Goal: Information Seeking & Learning: Learn about a topic

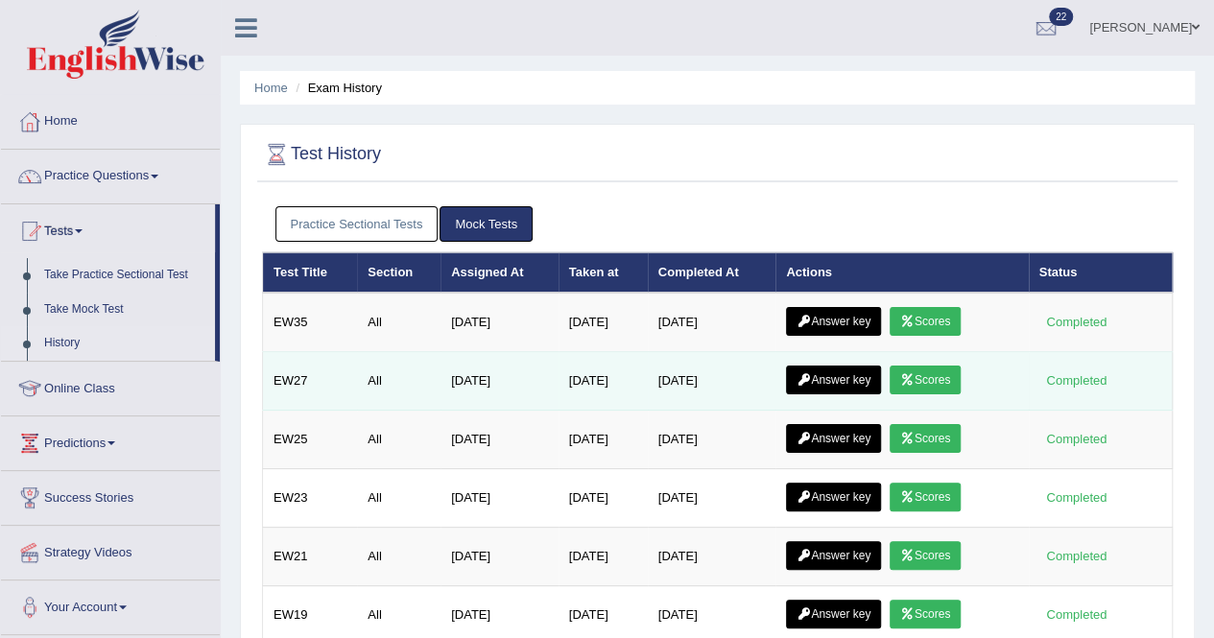
click at [980, 352] on td "Answer key Scores" at bounding box center [901, 381] width 252 height 59
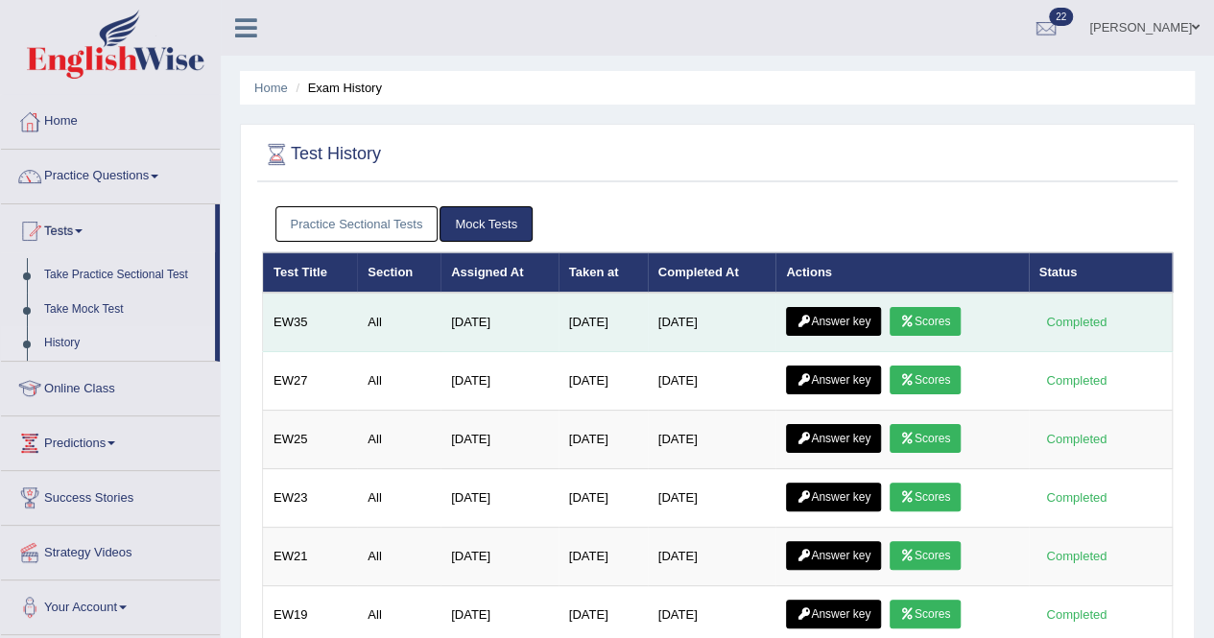
click at [946, 323] on link "Scores" at bounding box center [924, 321] width 71 height 29
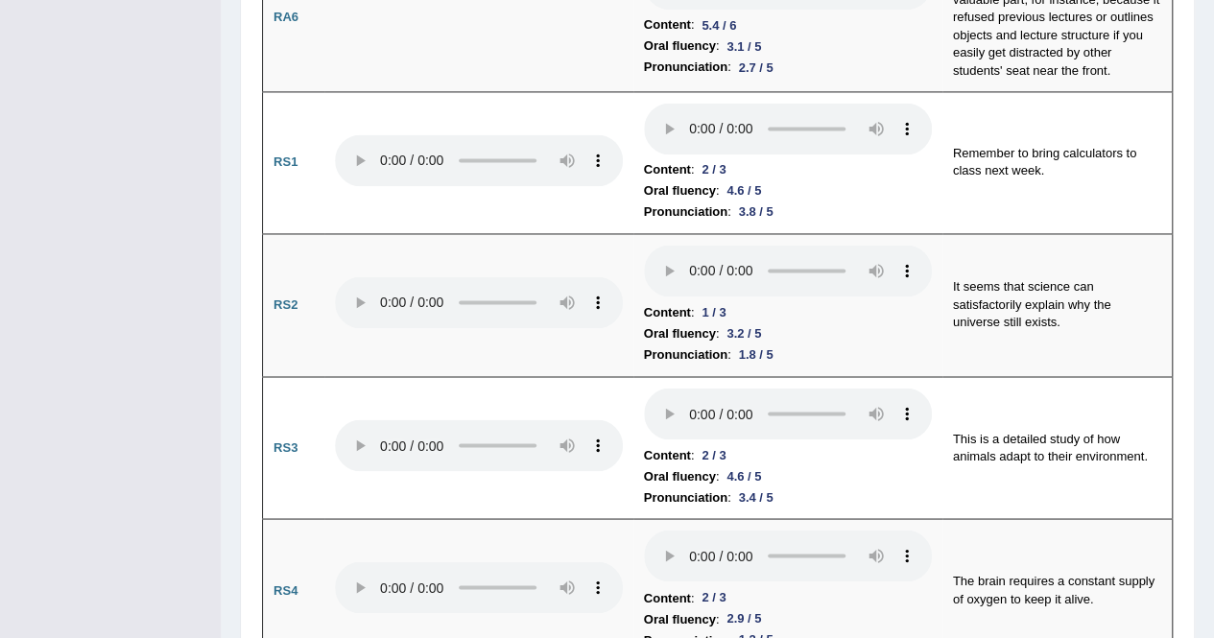
scroll to position [1142, 0]
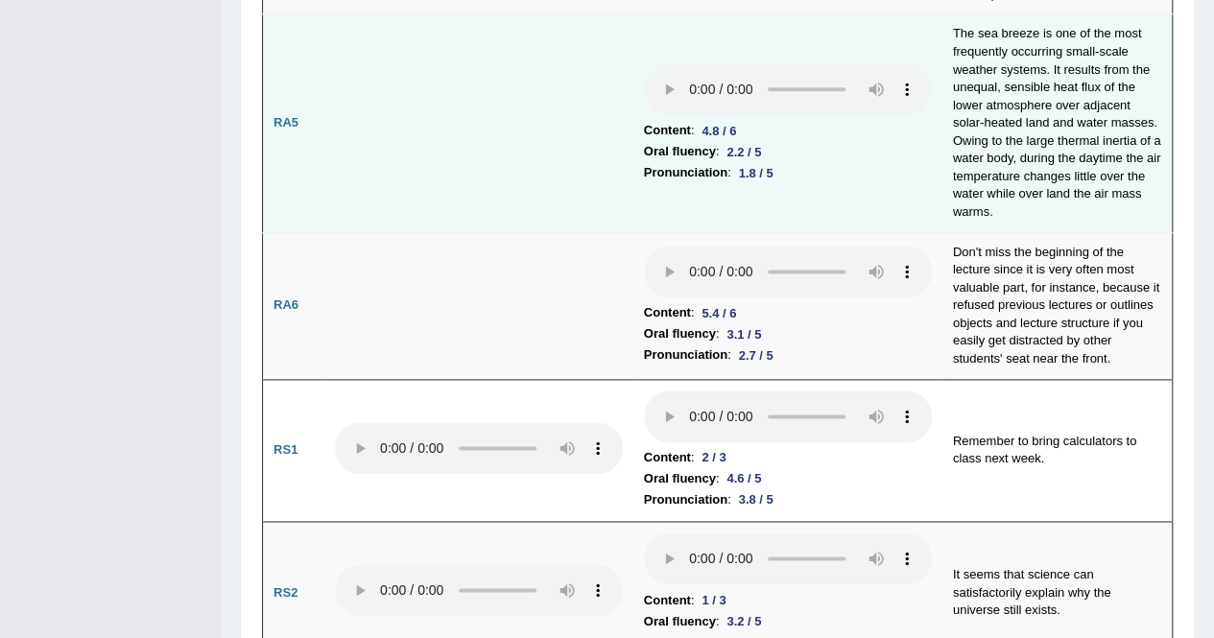
drag, startPoint x: 657, startPoint y: 172, endPoint x: 627, endPoint y: 178, distance: 30.5
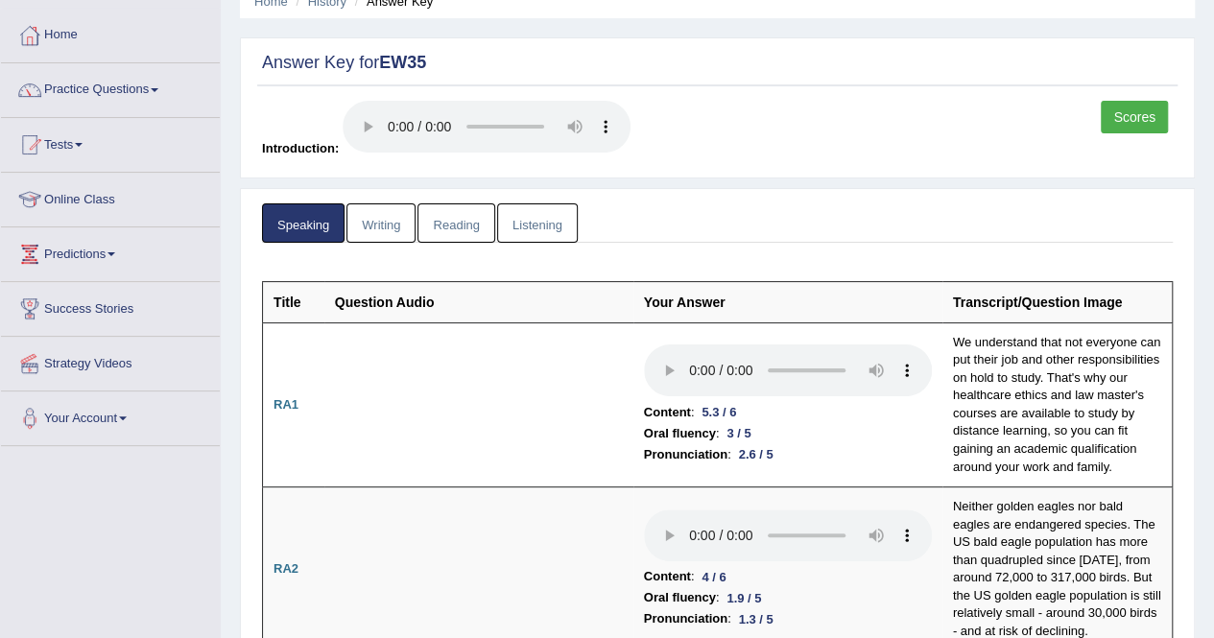
scroll to position [0, 0]
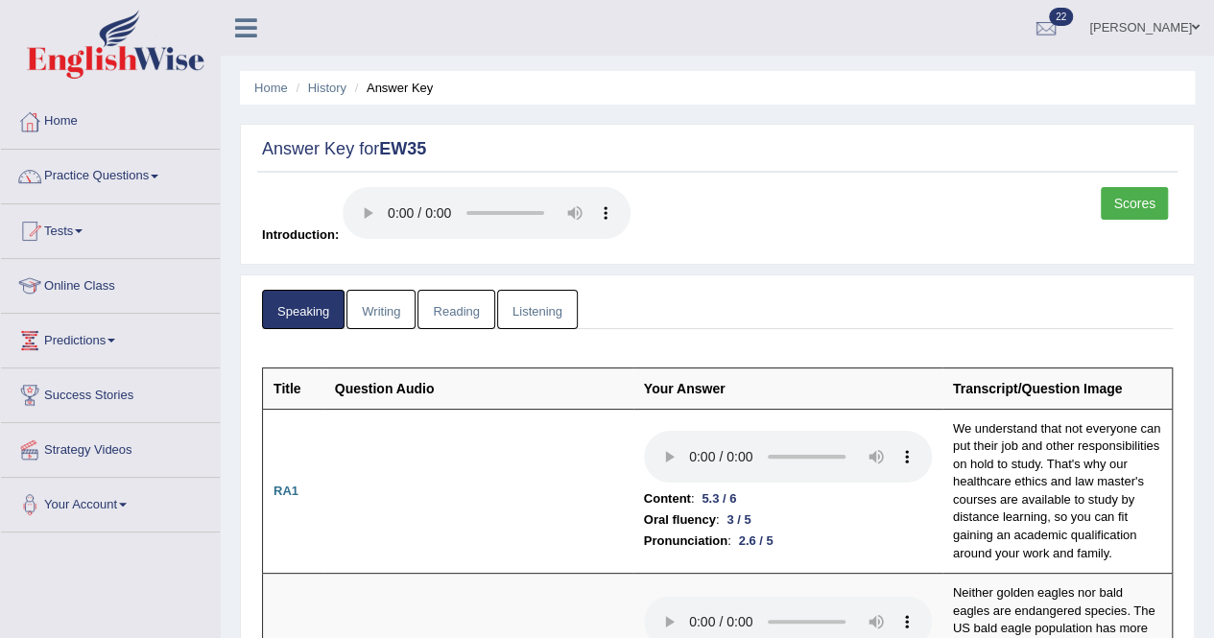
click at [374, 312] on link "Writing" at bounding box center [380, 309] width 69 height 39
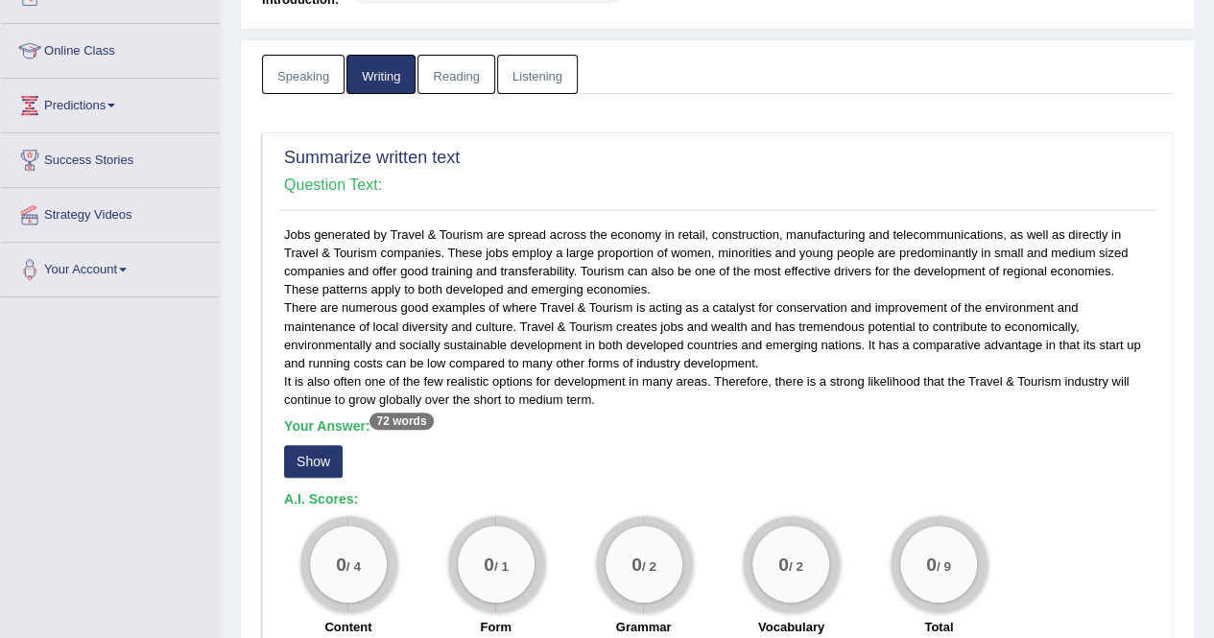
scroll to position [288, 0]
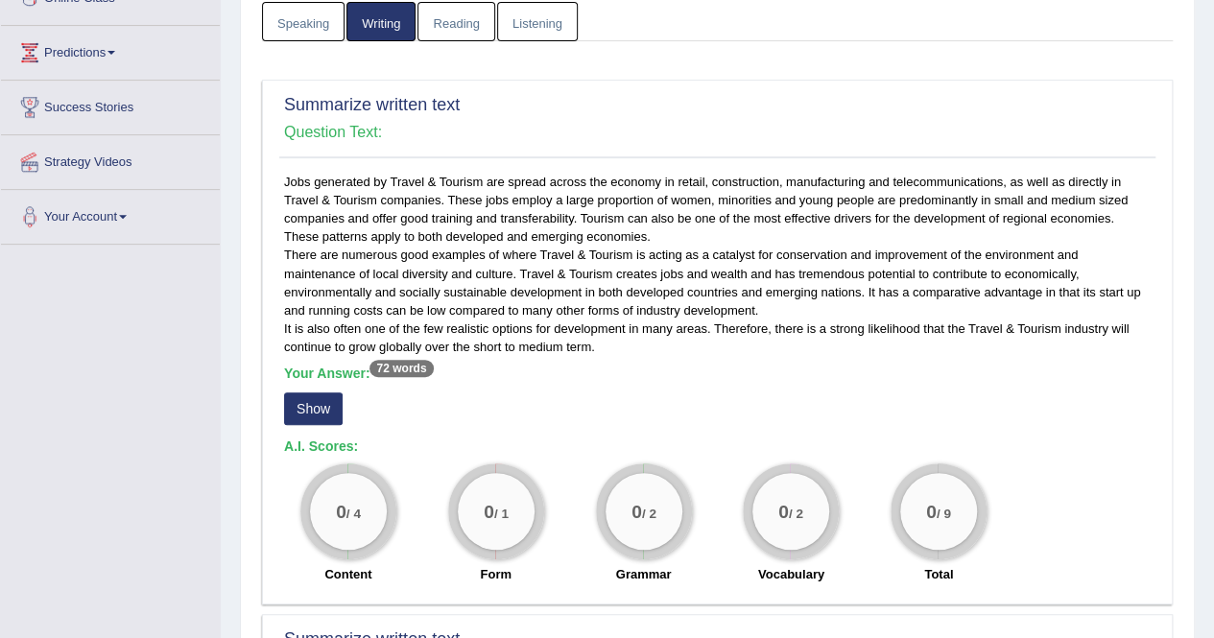
click at [330, 398] on button "Show" at bounding box center [313, 408] width 59 height 33
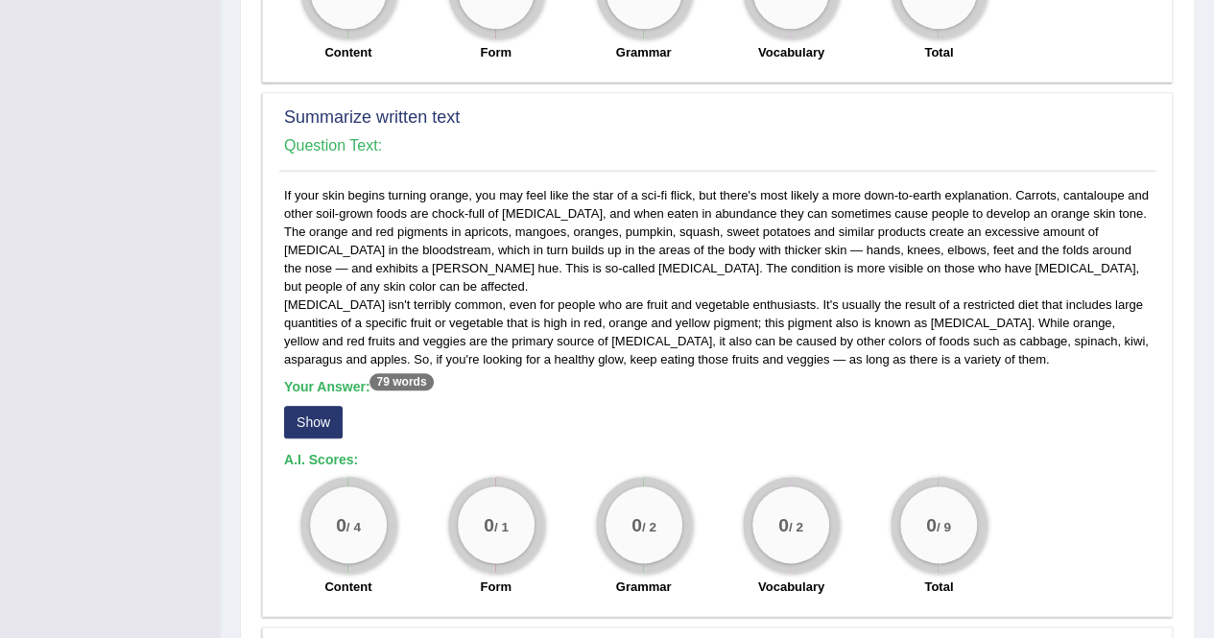
scroll to position [863, 0]
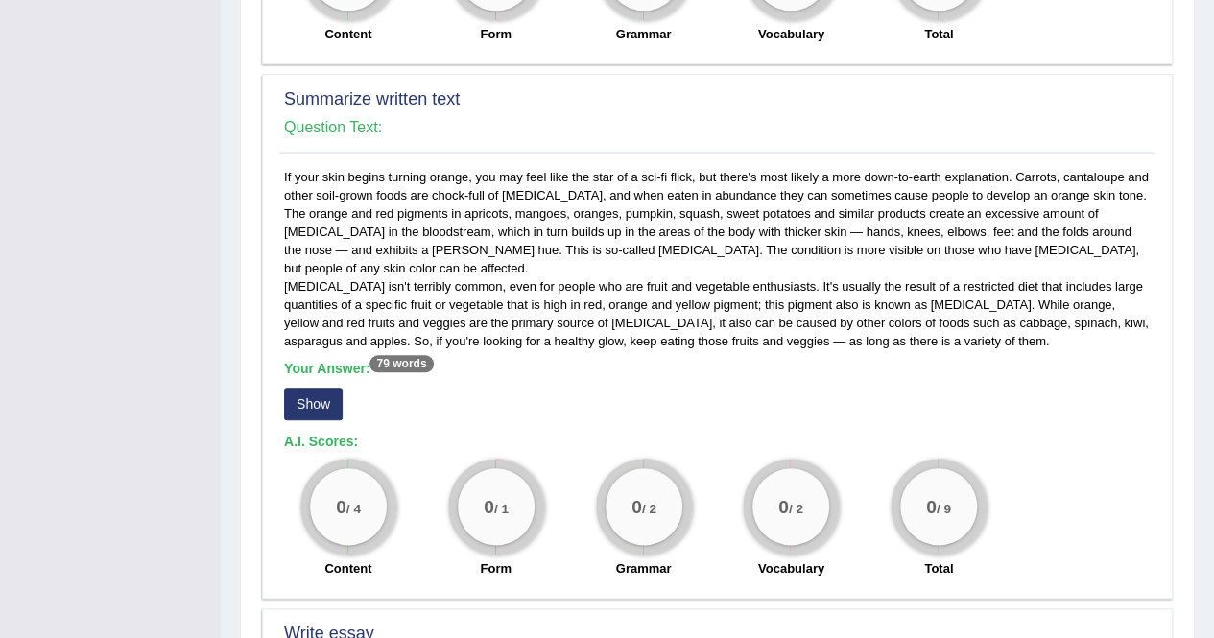
click at [306, 396] on button "Show" at bounding box center [313, 404] width 59 height 33
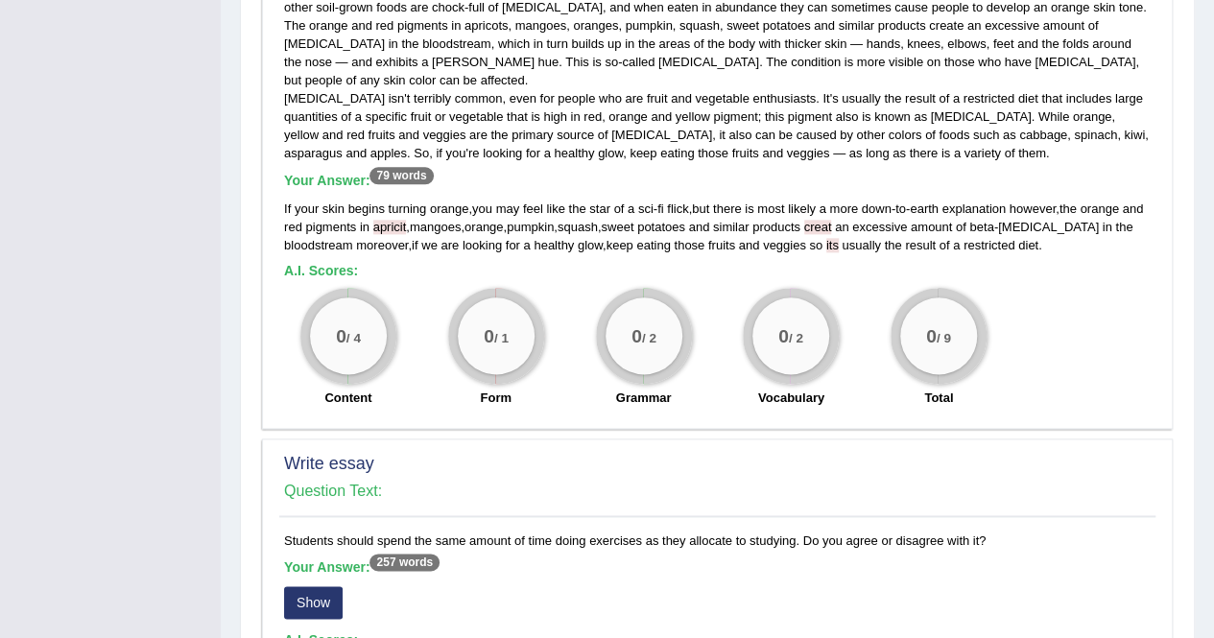
scroll to position [1343, 0]
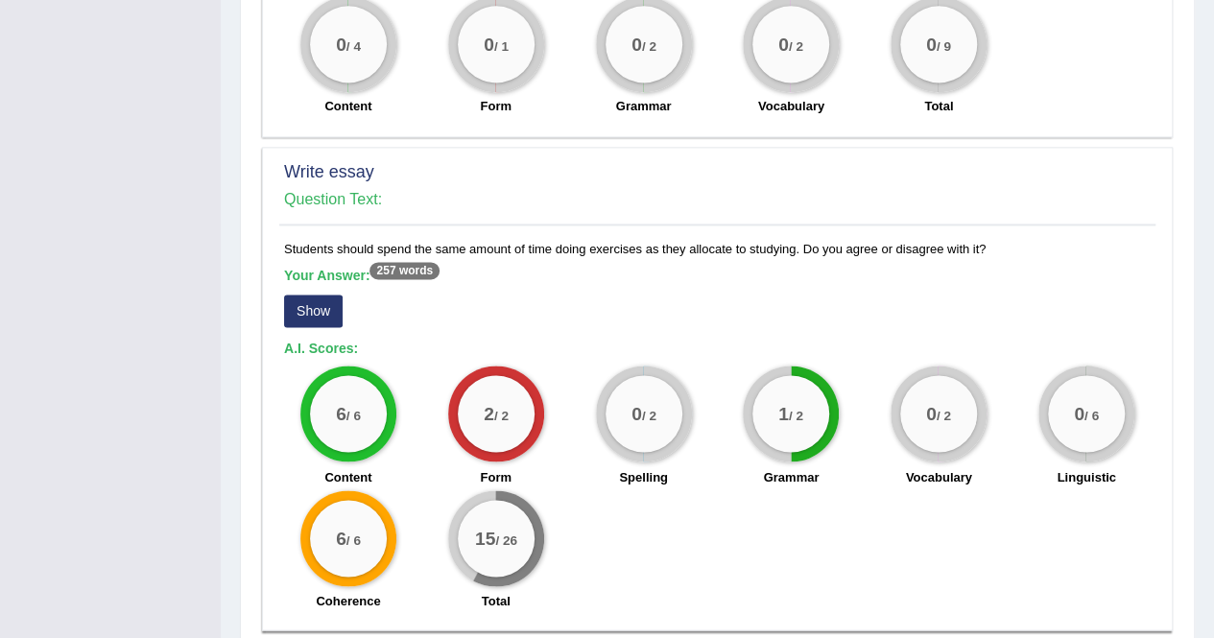
click at [296, 304] on button "Show" at bounding box center [313, 311] width 59 height 33
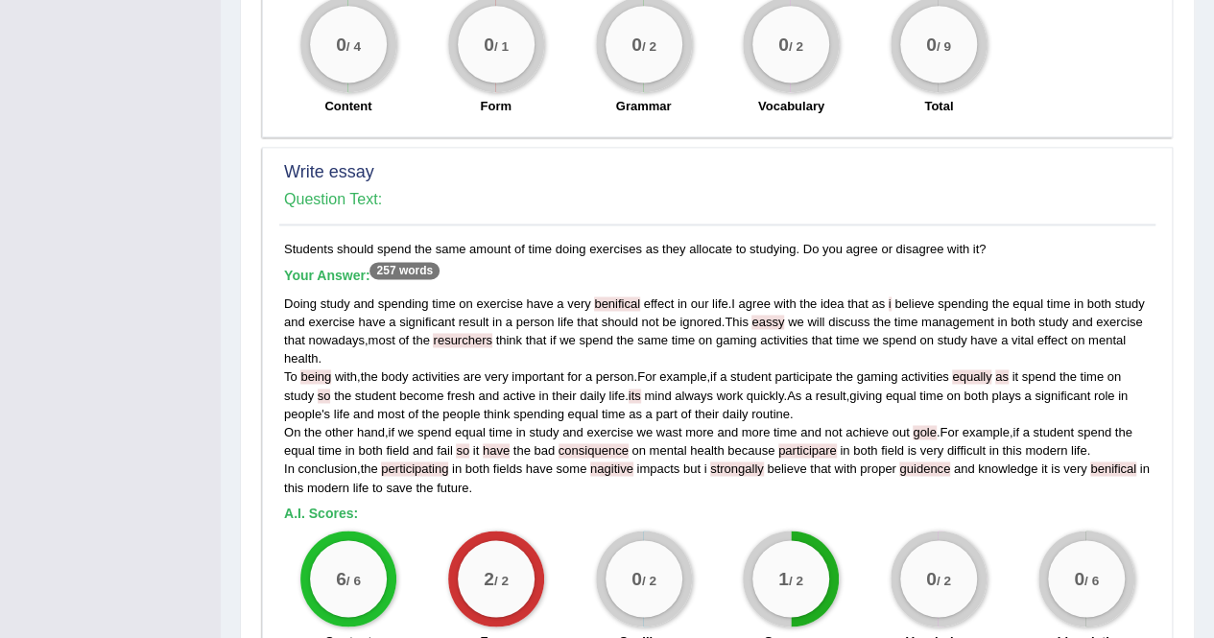
click at [453, 339] on span "resurchers" at bounding box center [462, 340] width 59 height 14
click at [458, 342] on span "resurchers" at bounding box center [462, 340] width 59 height 14
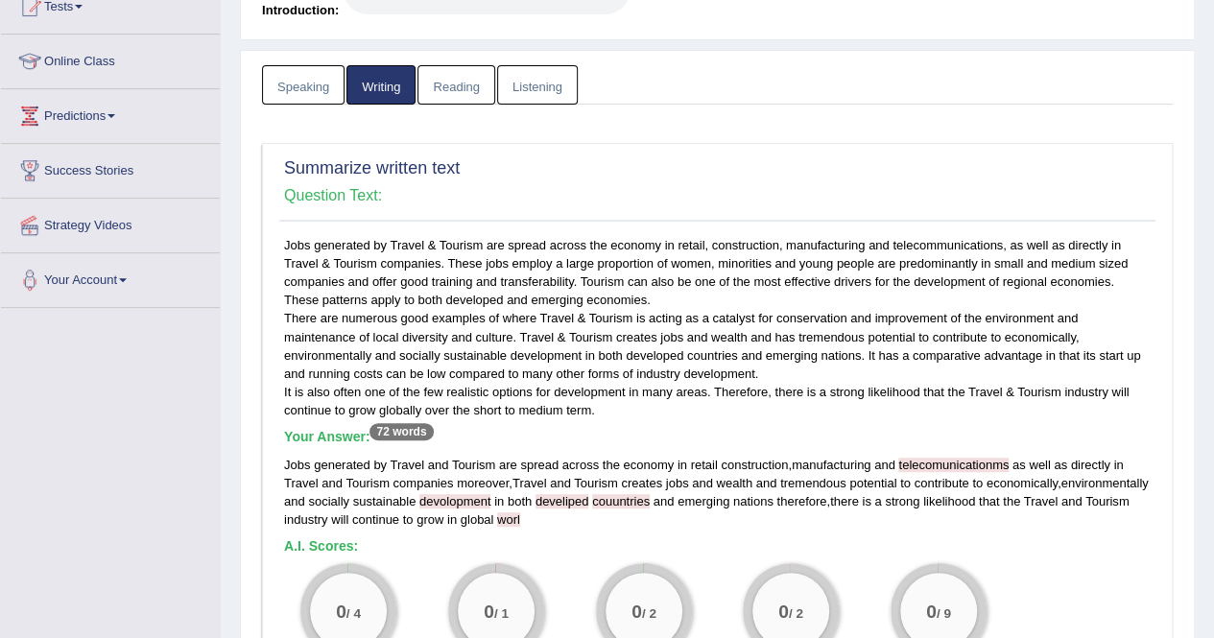
scroll to position [0, 0]
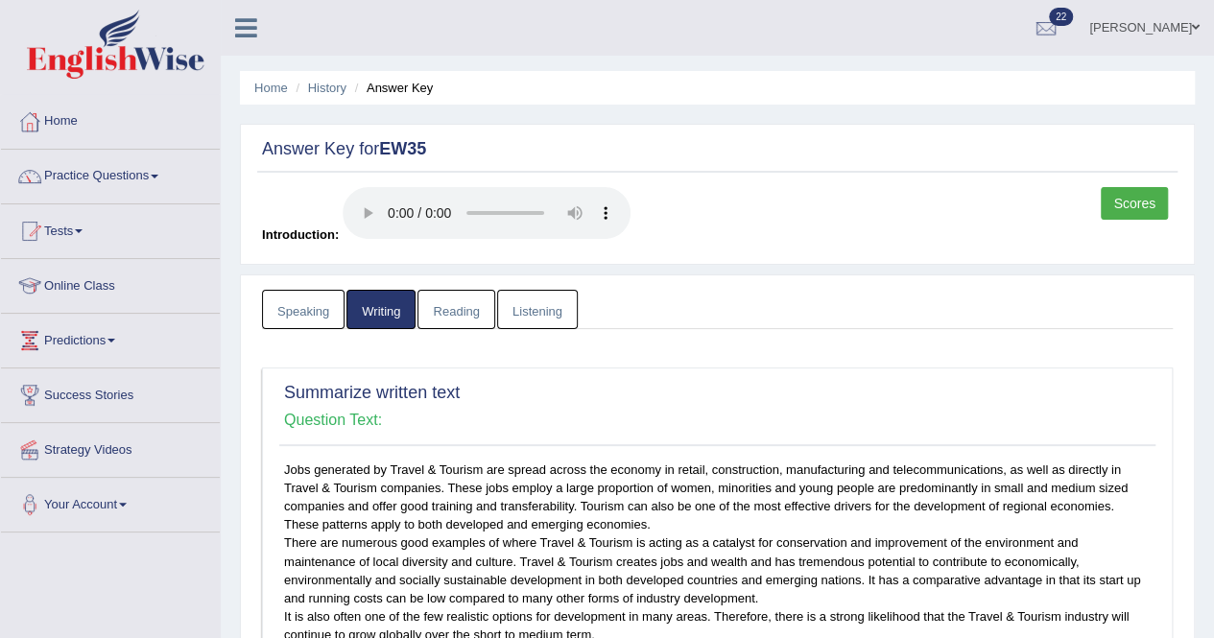
click at [436, 308] on link "Reading" at bounding box center [455, 309] width 77 height 39
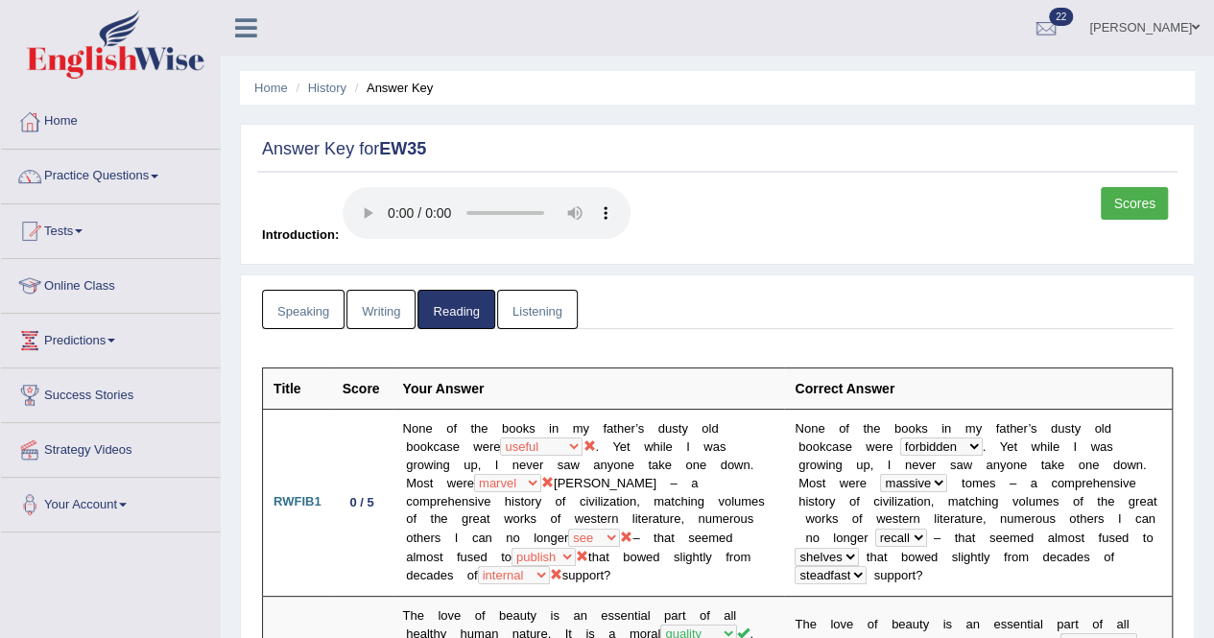
click at [533, 306] on link "Listening" at bounding box center [537, 309] width 81 height 39
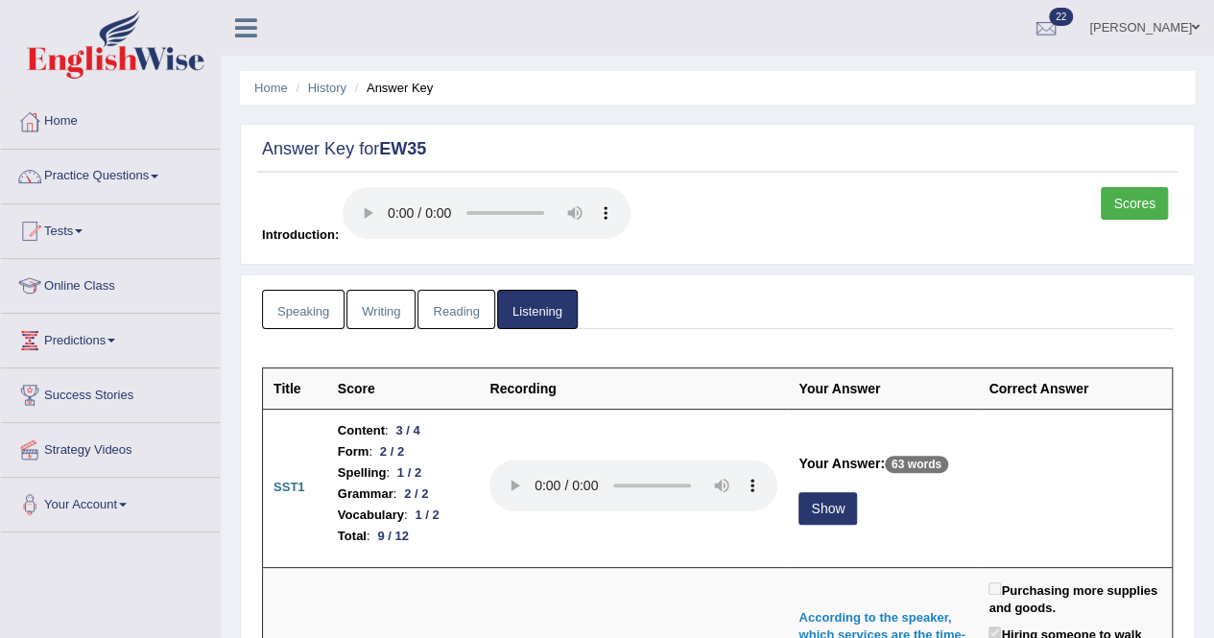
click at [378, 296] on link "Writing" at bounding box center [380, 309] width 69 height 39
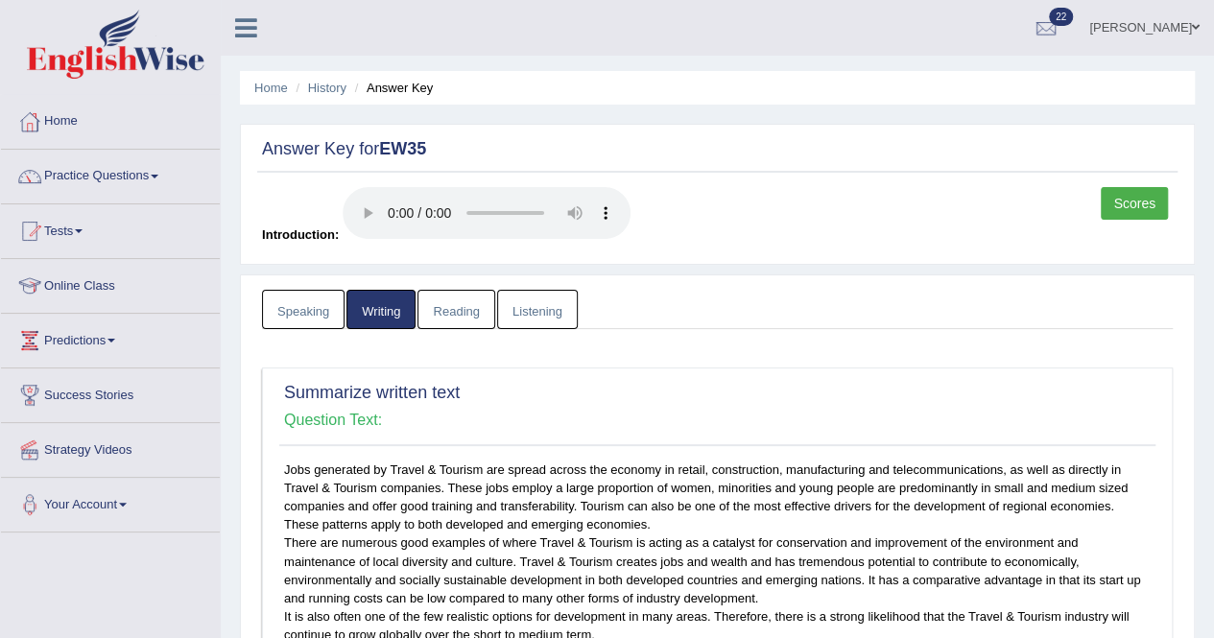
click at [158, 176] on span at bounding box center [155, 177] width 8 height 4
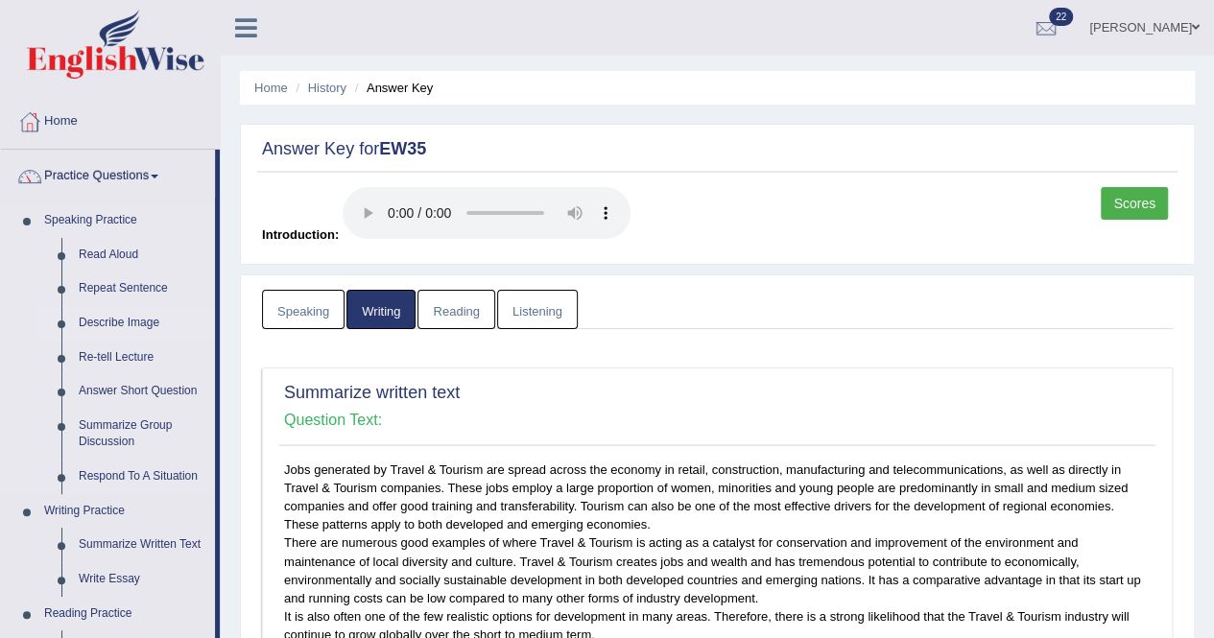
scroll to position [288, 0]
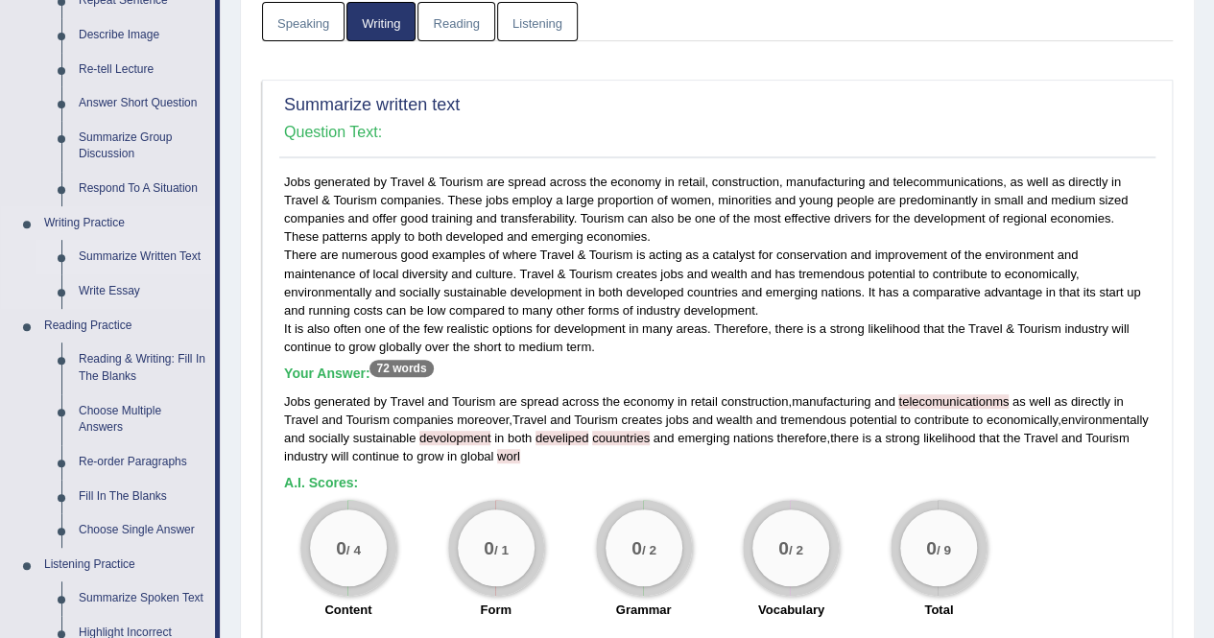
click at [115, 251] on link "Summarize Written Text" at bounding box center [142, 257] width 145 height 35
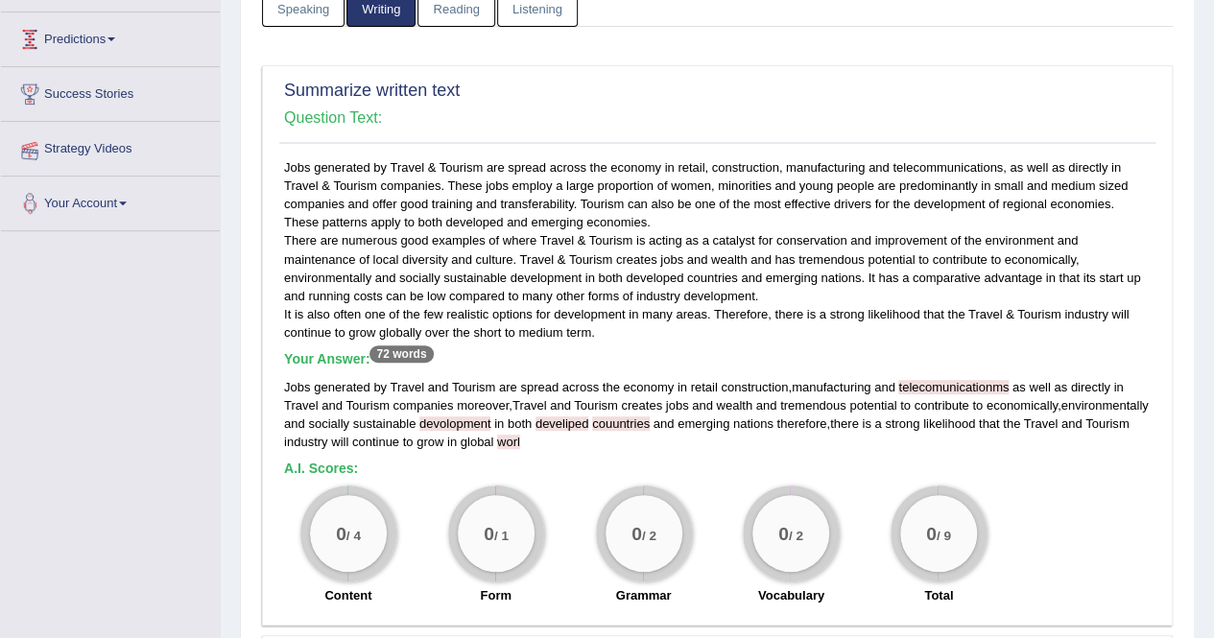
scroll to position [349, 0]
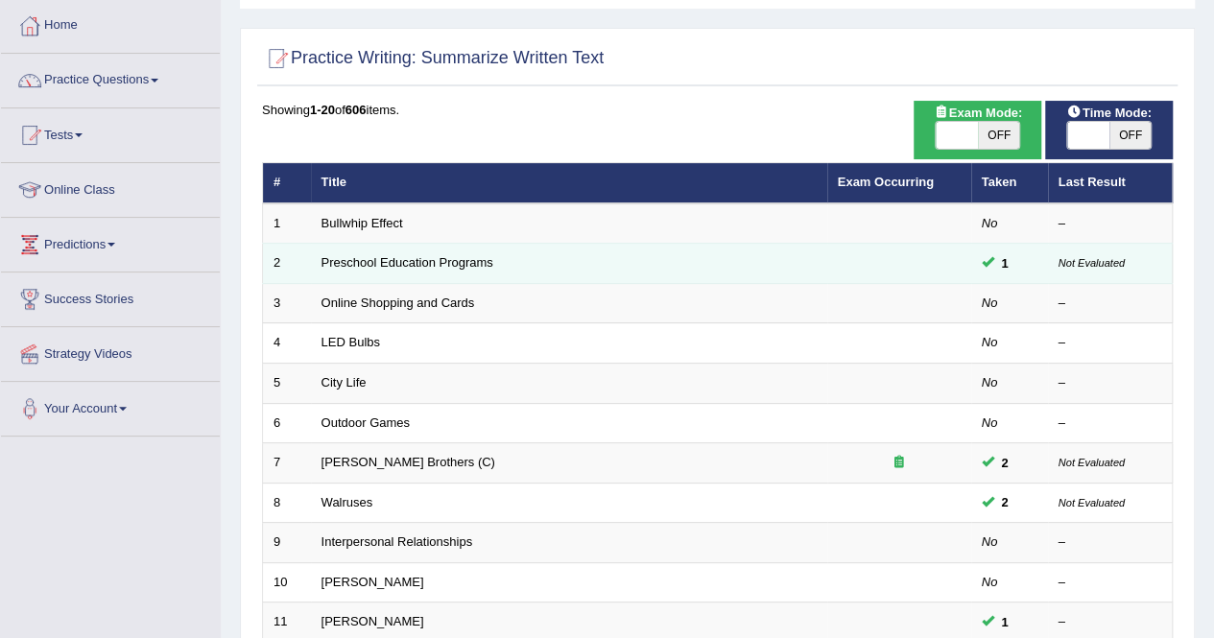
scroll to position [96, 0]
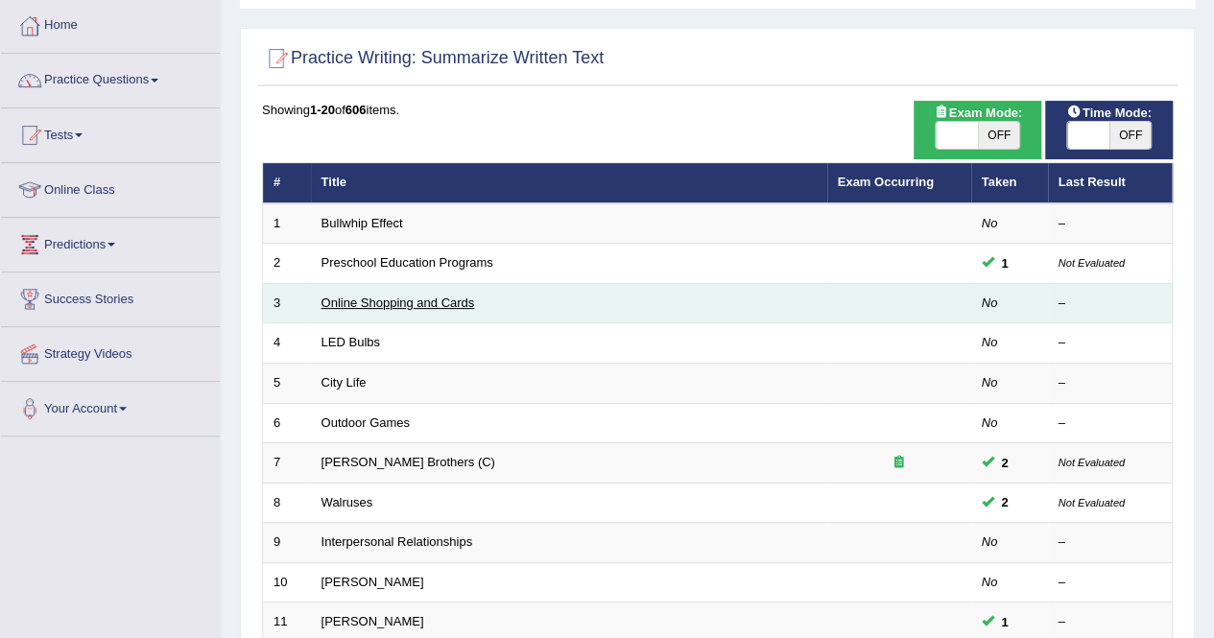
click at [401, 298] on link "Online Shopping and Cards" at bounding box center [397, 302] width 153 height 14
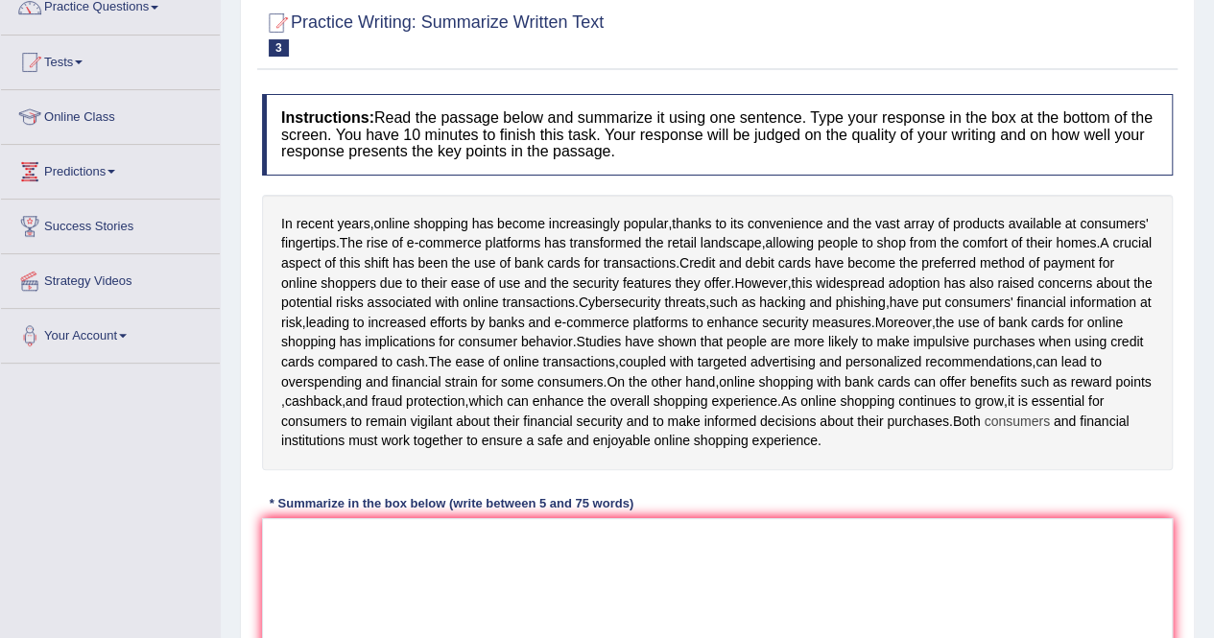
scroll to position [192, 0]
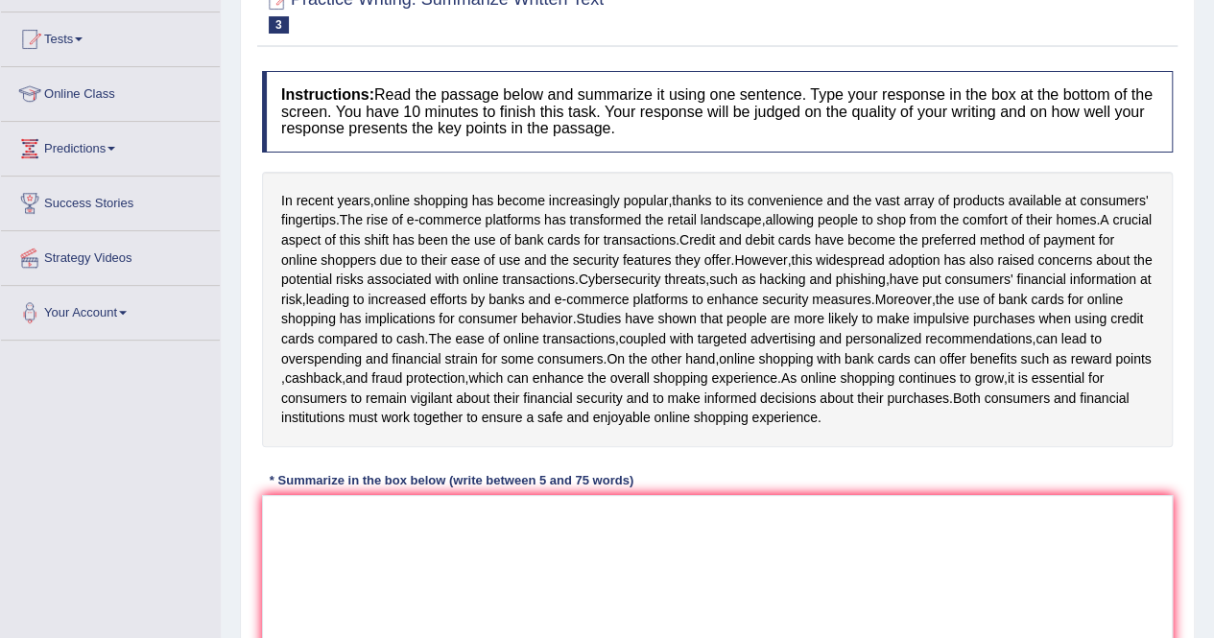
click at [87, 32] on link "Tests" at bounding box center [110, 36] width 219 height 48
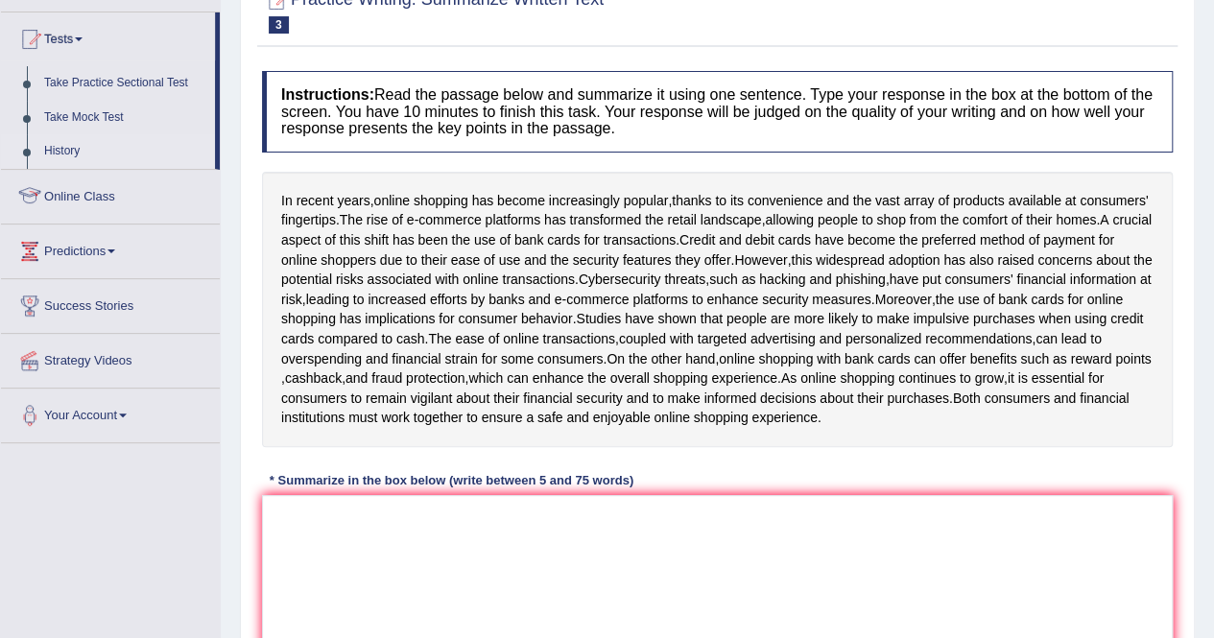
click at [67, 149] on link "History" at bounding box center [124, 151] width 179 height 35
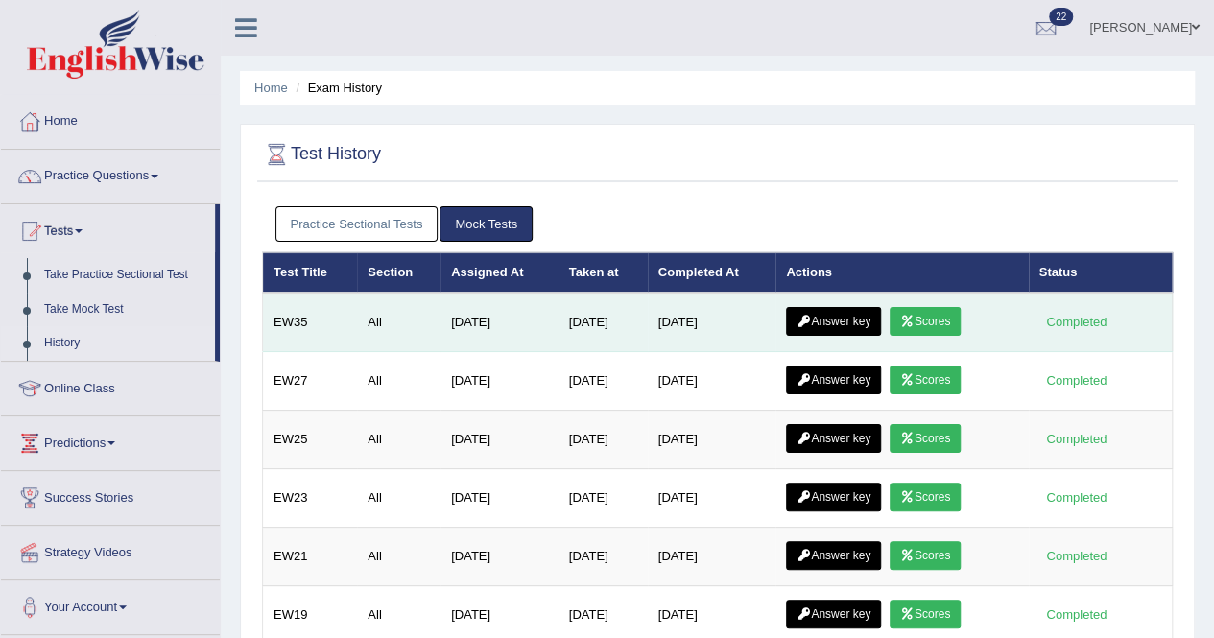
click at [801, 312] on link "Answer key" at bounding box center [833, 321] width 95 height 29
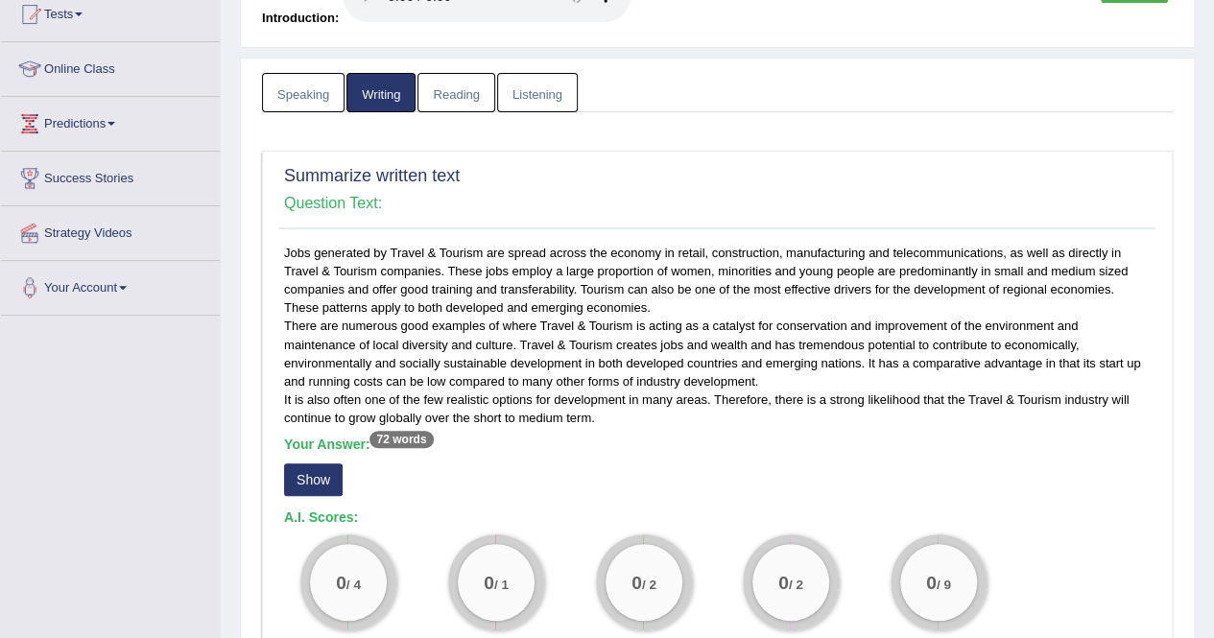
scroll to position [288, 0]
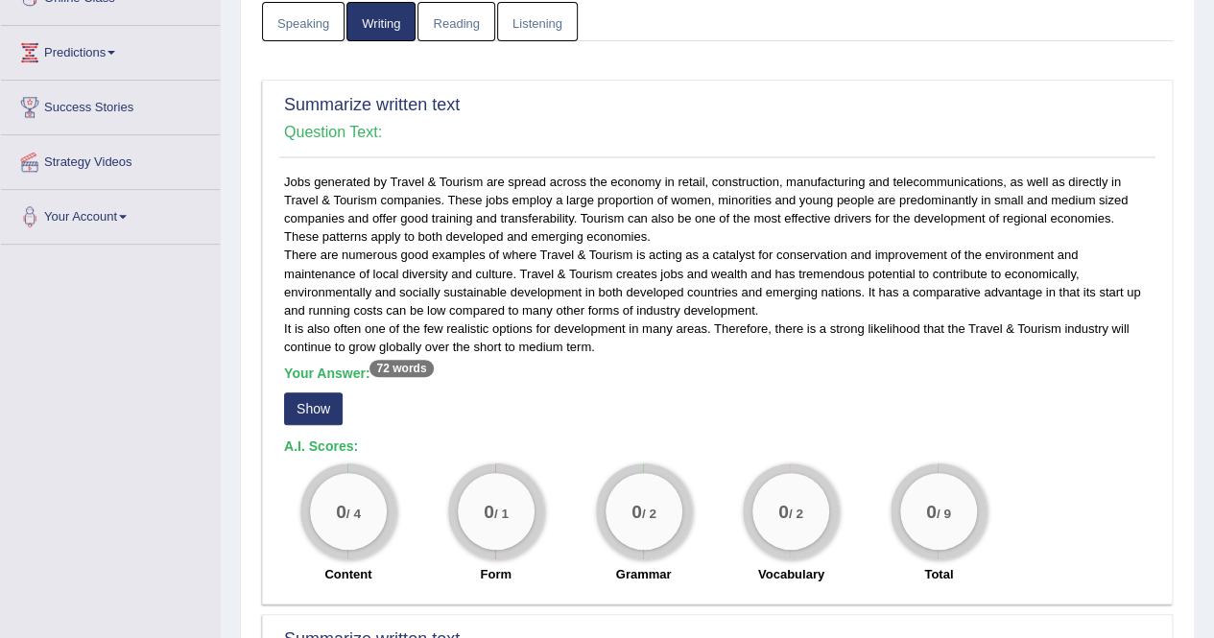
click at [315, 393] on button "Show" at bounding box center [313, 408] width 59 height 33
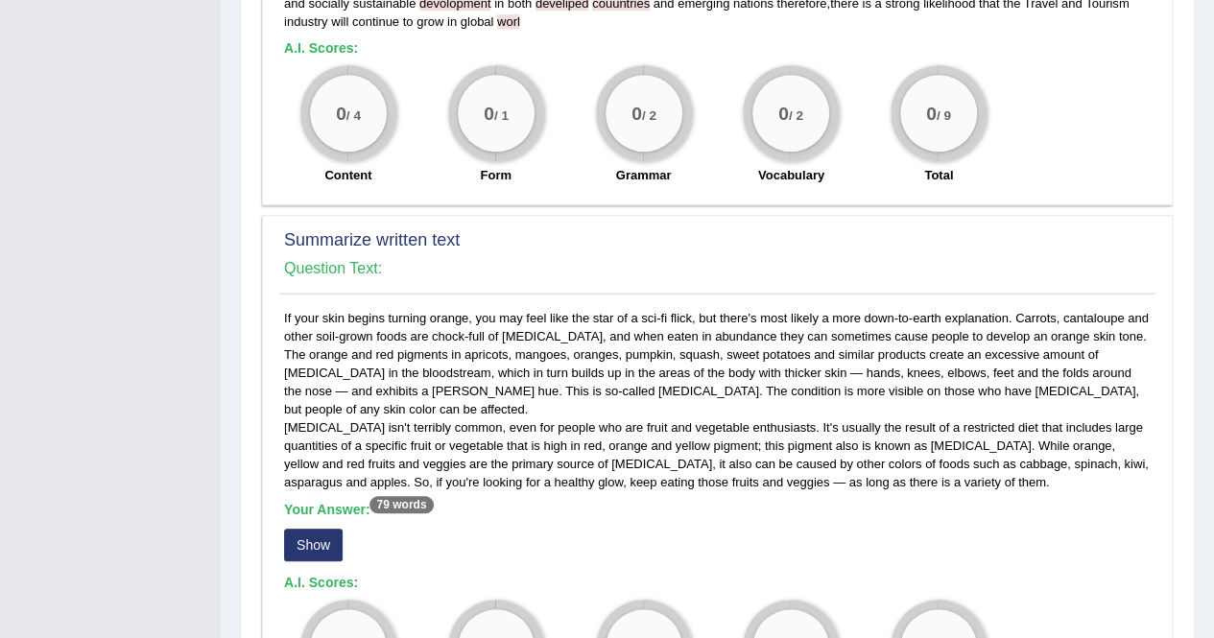
scroll to position [767, 0]
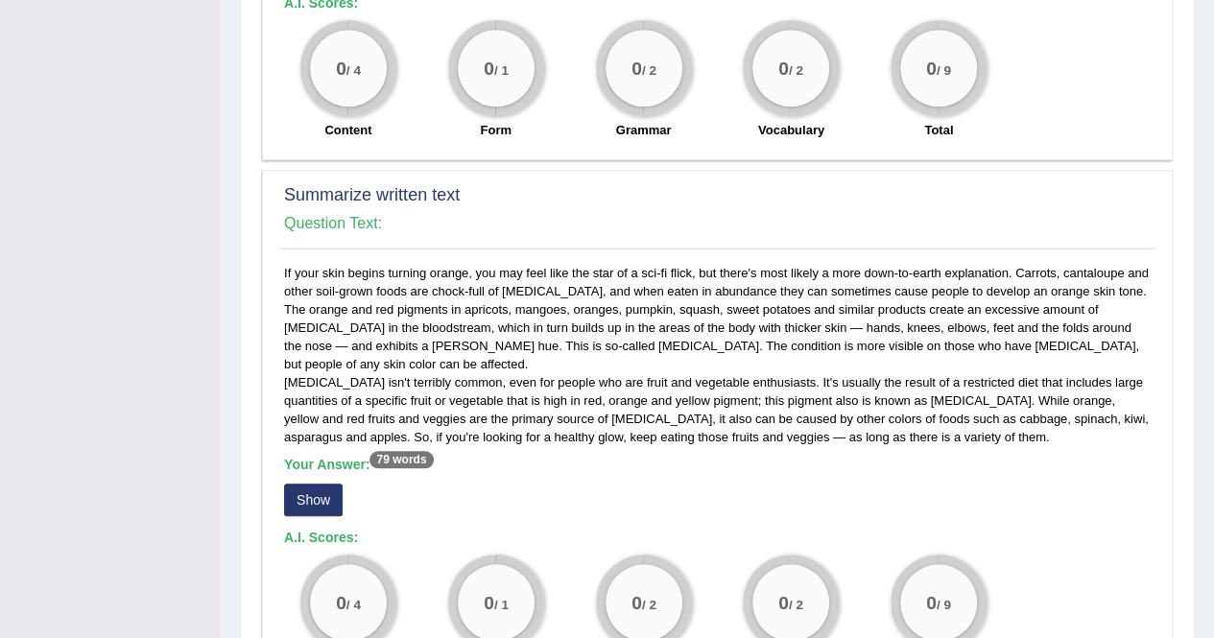
click at [302, 490] on button "Show" at bounding box center [313, 500] width 59 height 33
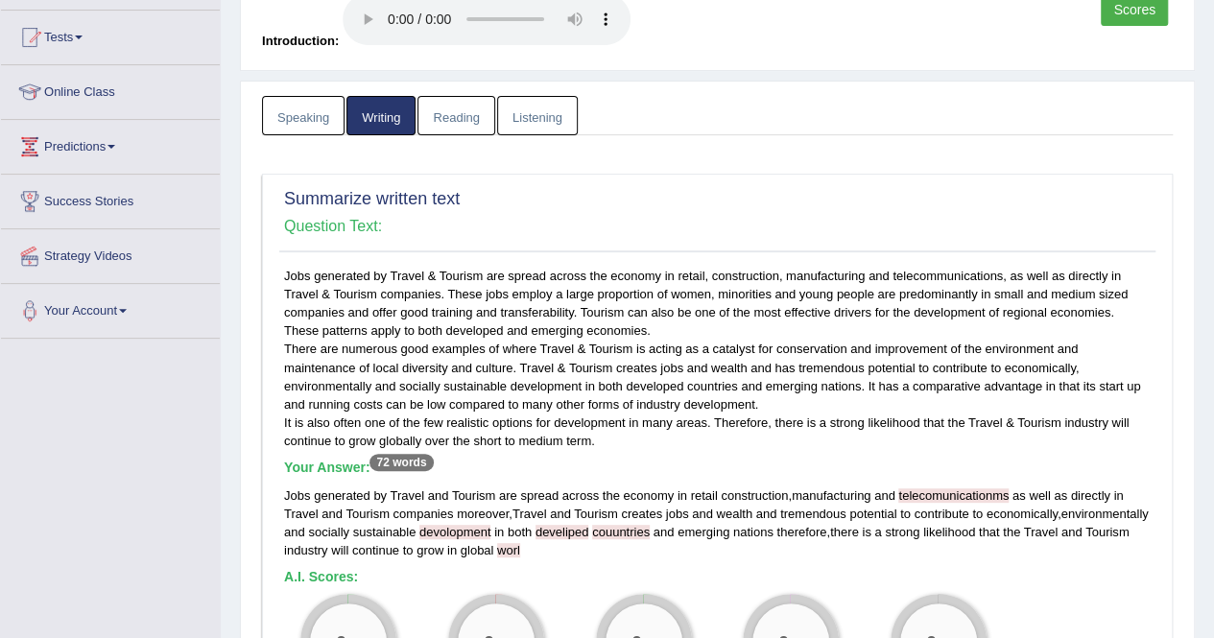
scroll to position [0, 0]
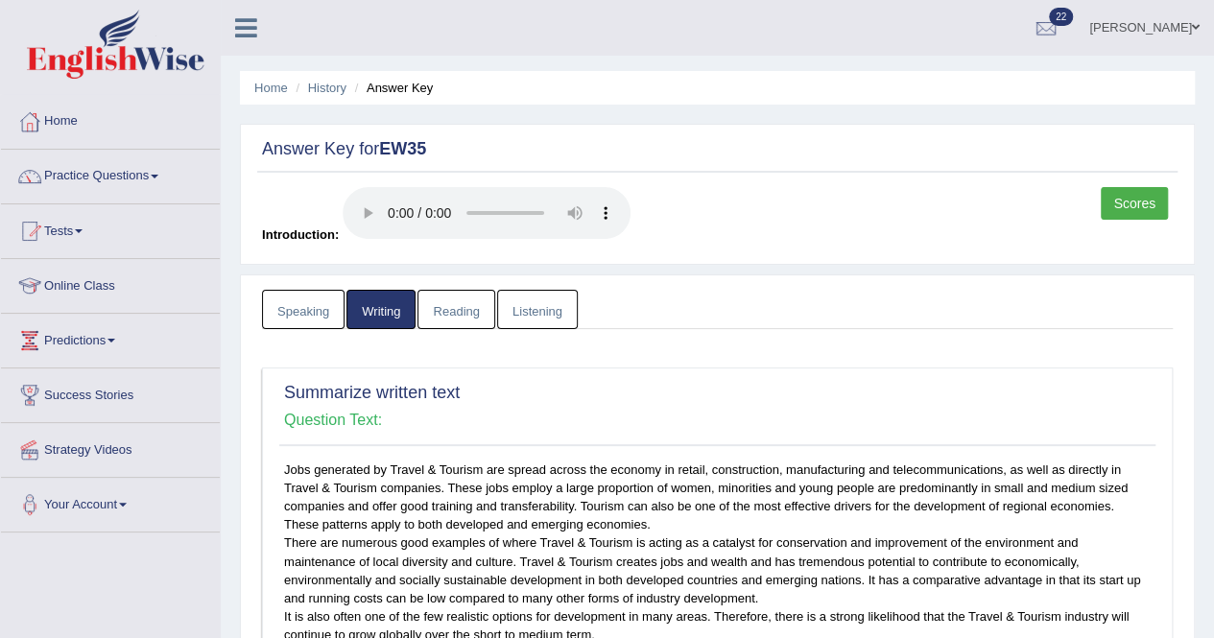
click at [83, 231] on span at bounding box center [79, 231] width 8 height 4
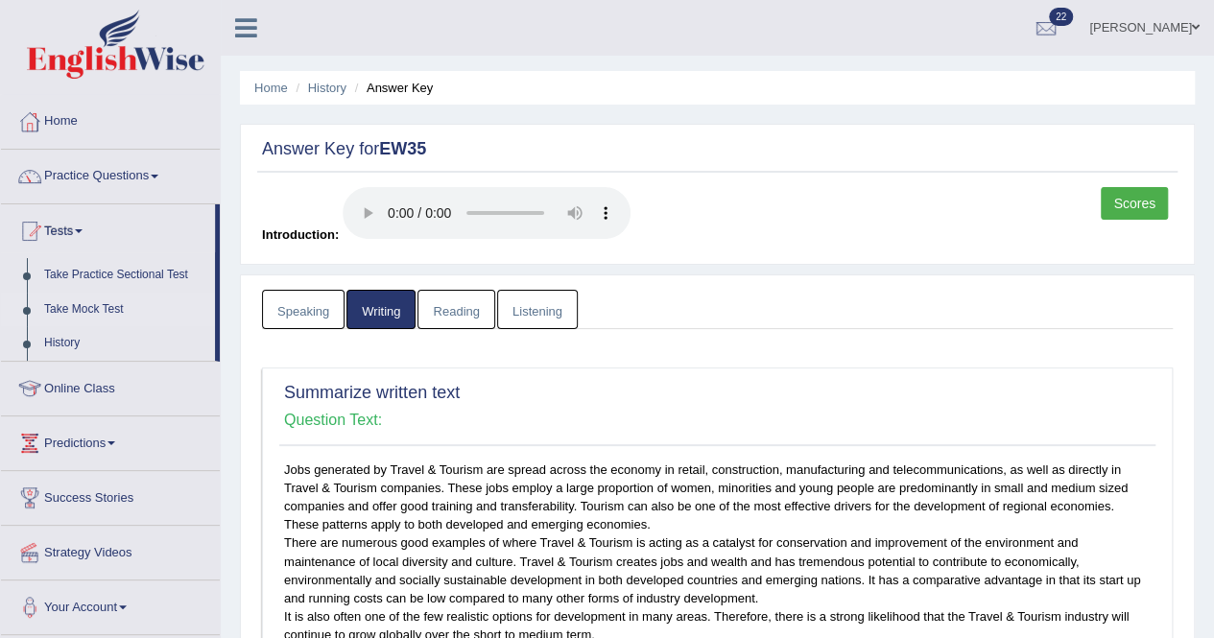
click at [79, 304] on link "Take Mock Test" at bounding box center [124, 310] width 179 height 35
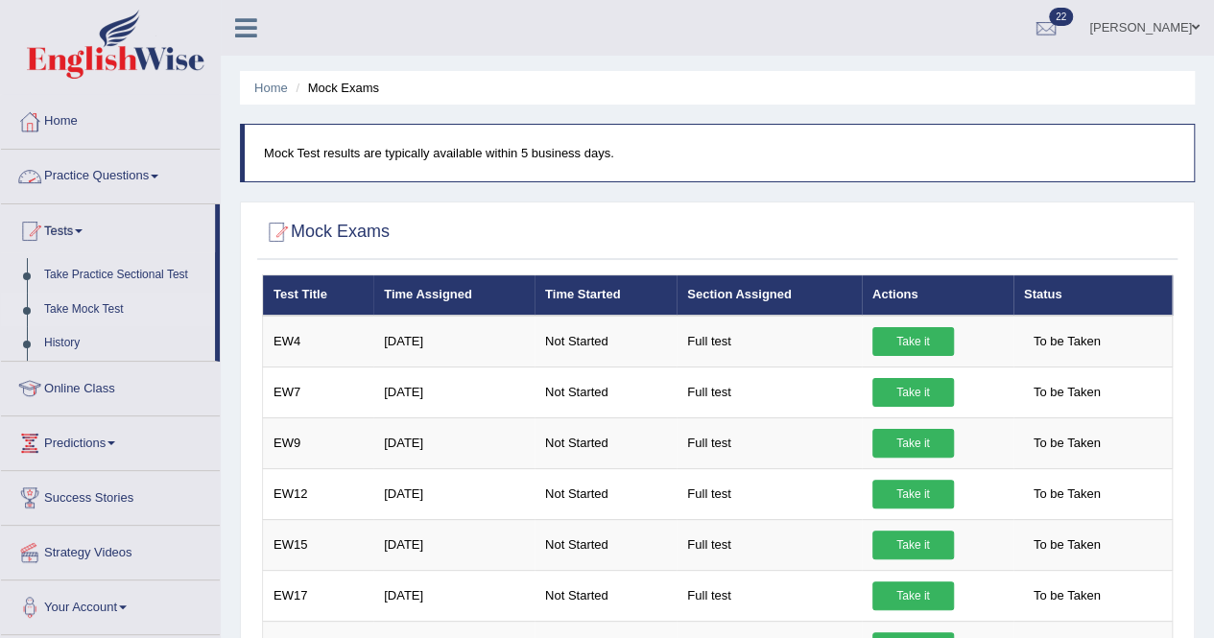
click at [153, 171] on link "Practice Questions" at bounding box center [110, 174] width 219 height 48
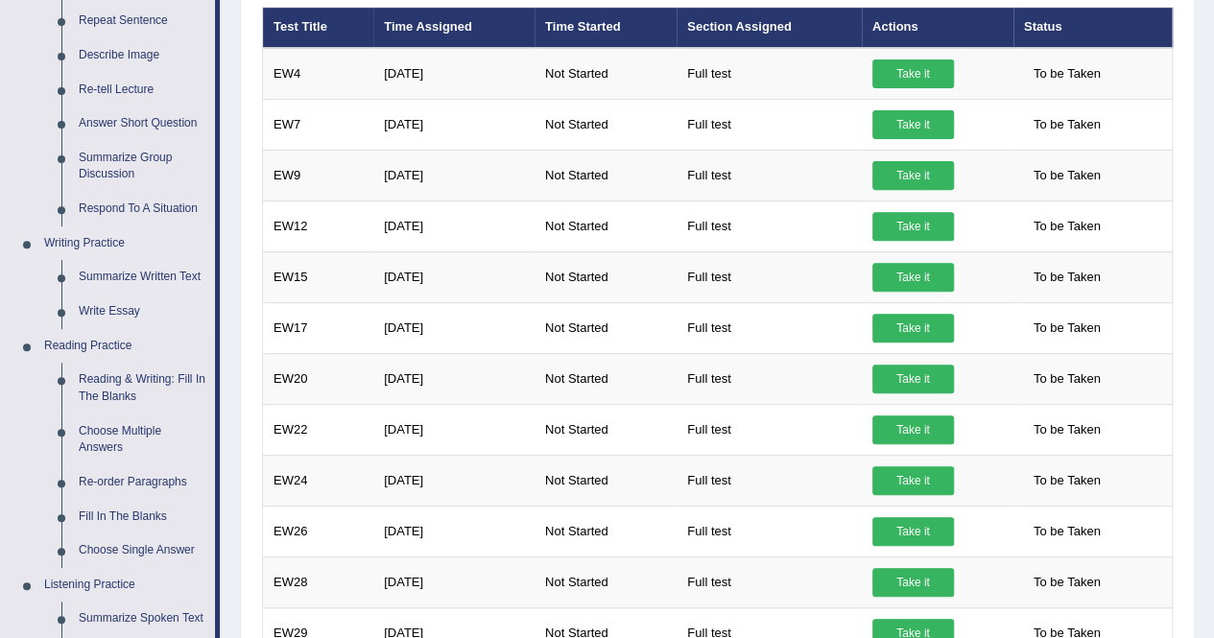
scroll to position [288, 0]
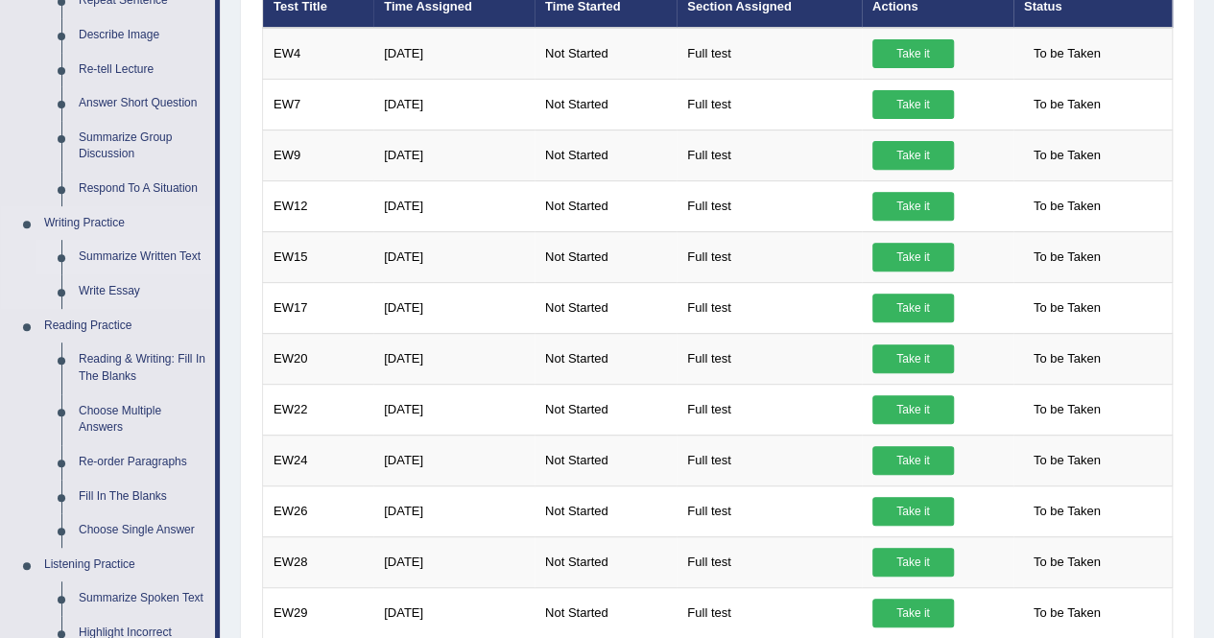
click at [96, 244] on link "Summarize Written Text" at bounding box center [142, 257] width 145 height 35
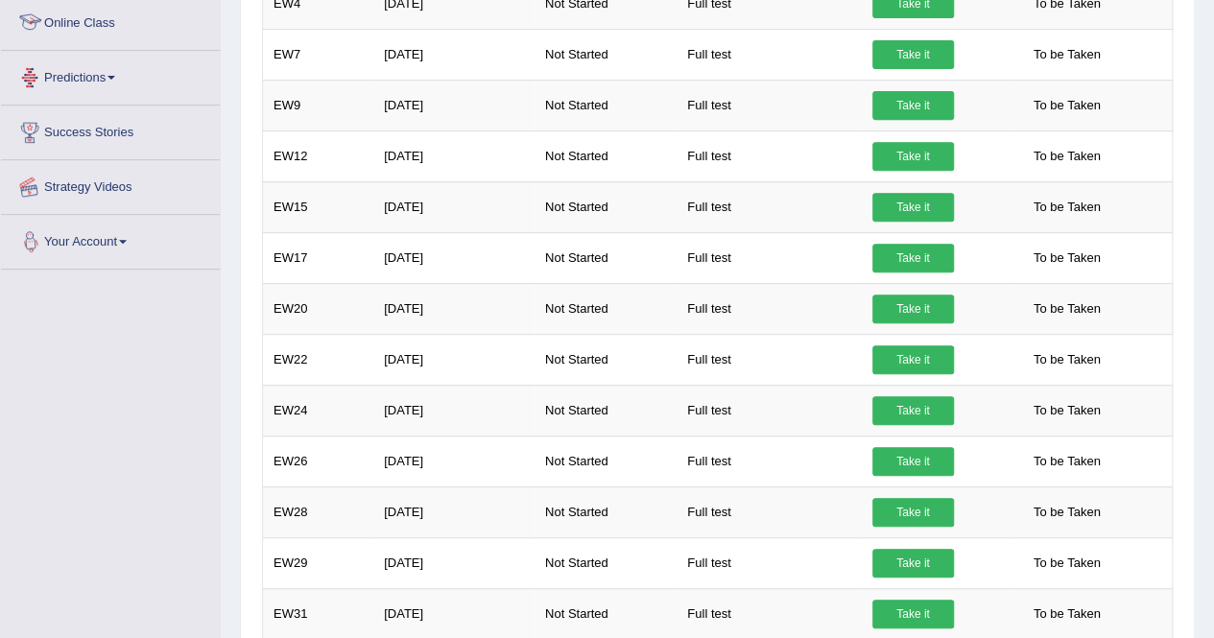
scroll to position [403, 0]
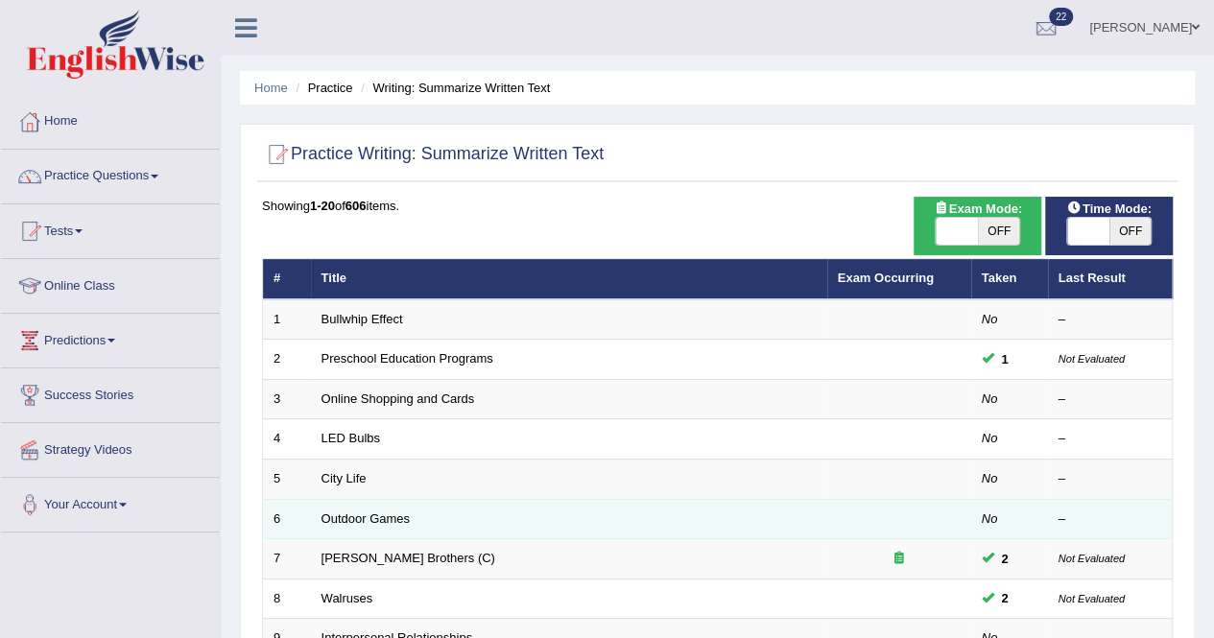
click at [602, 525] on td "Outdoor Games" at bounding box center [569, 519] width 516 height 40
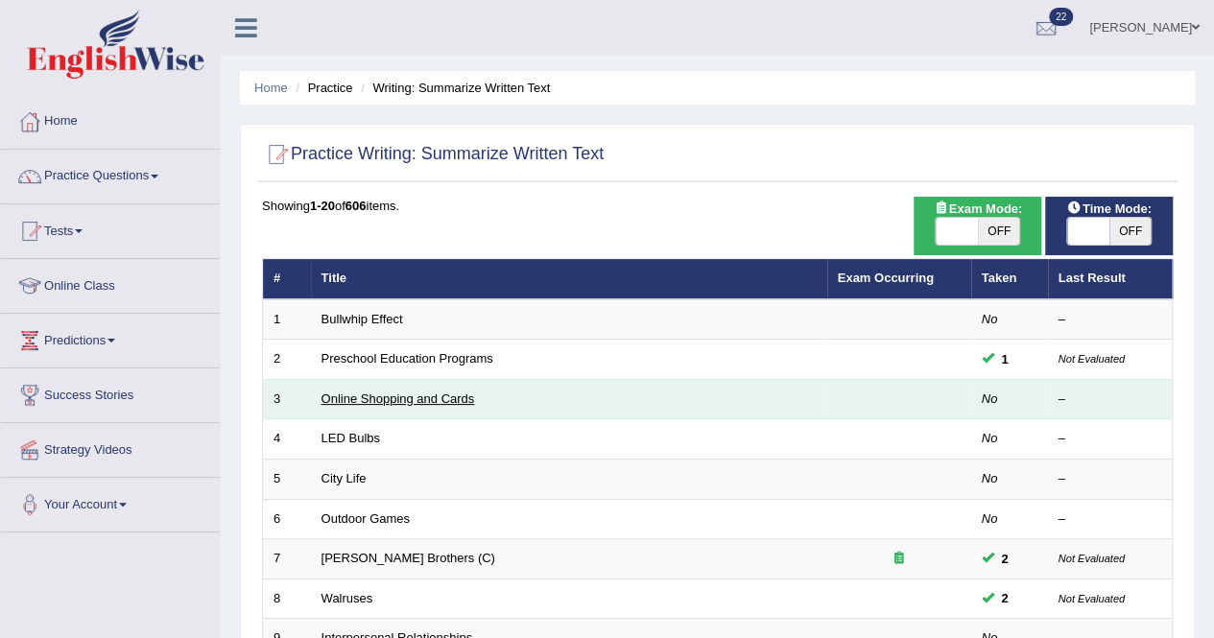
click at [370, 398] on link "Online Shopping and Cards" at bounding box center [397, 398] width 153 height 14
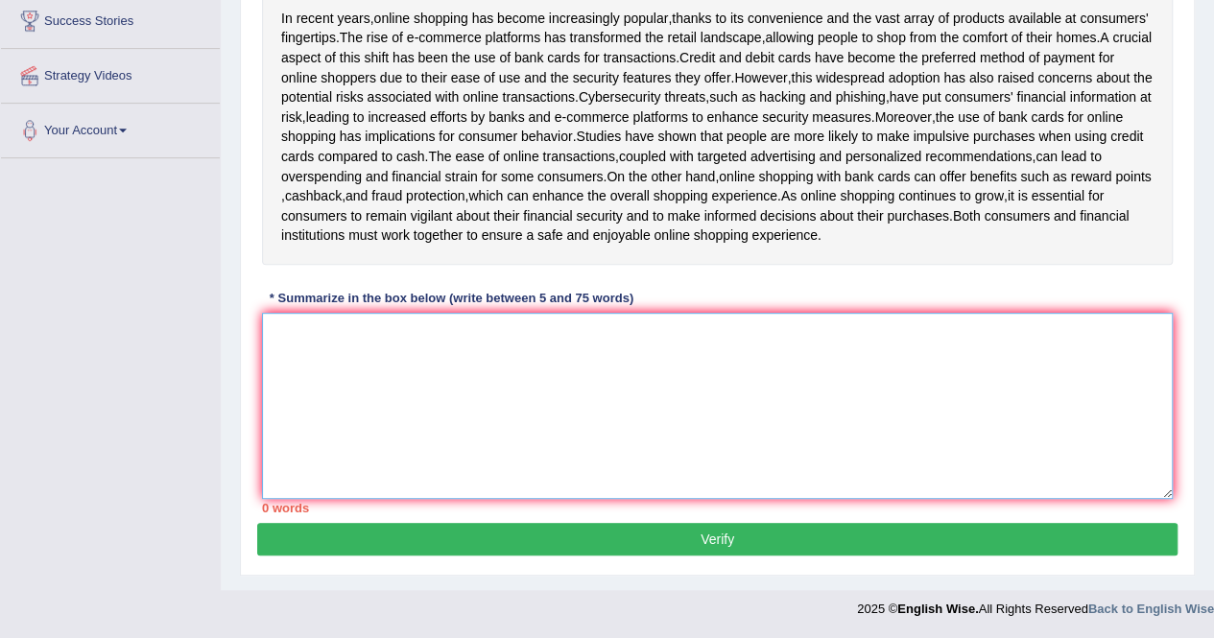
click at [361, 379] on textarea at bounding box center [717, 406] width 910 height 186
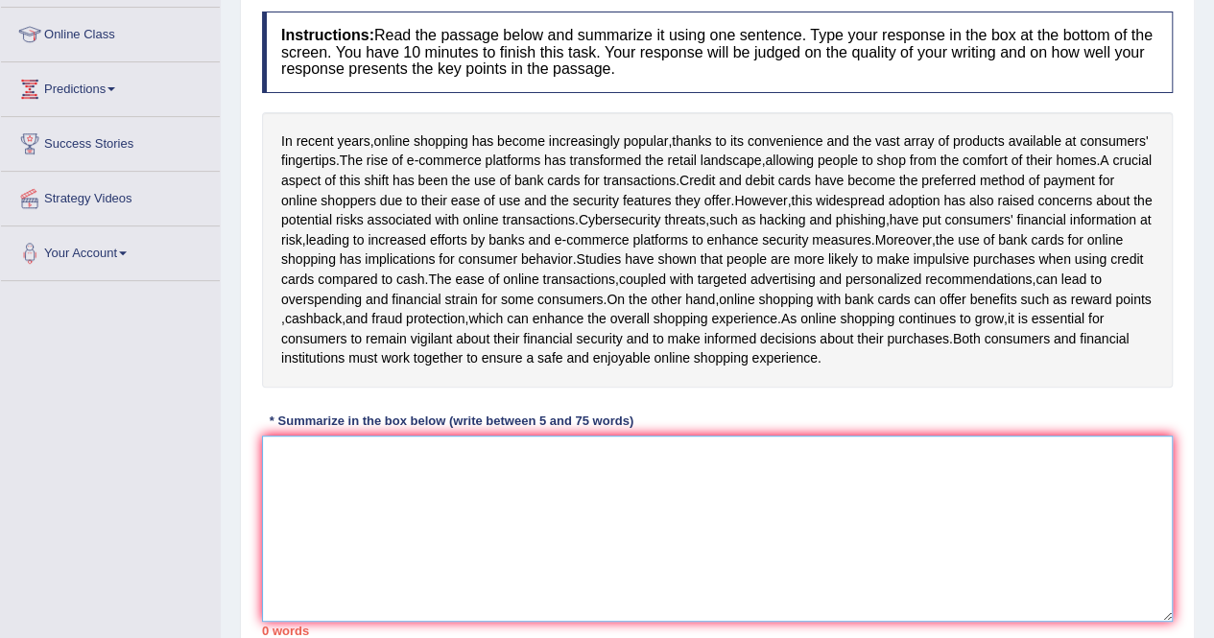
scroll to position [192, 0]
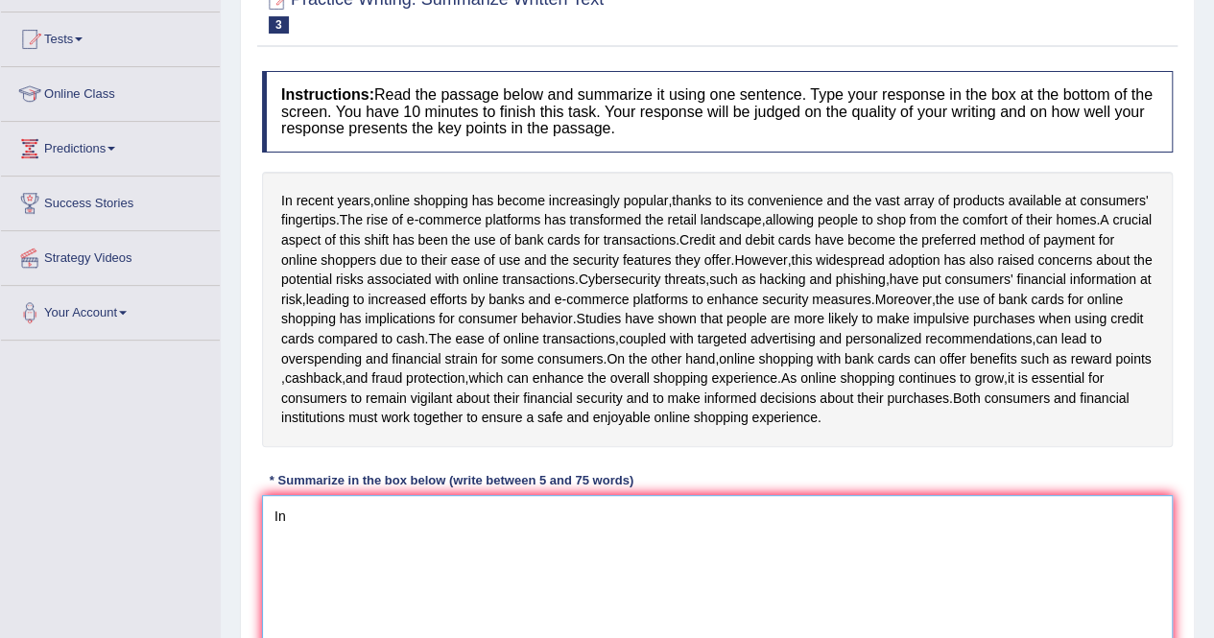
type textarea "I"
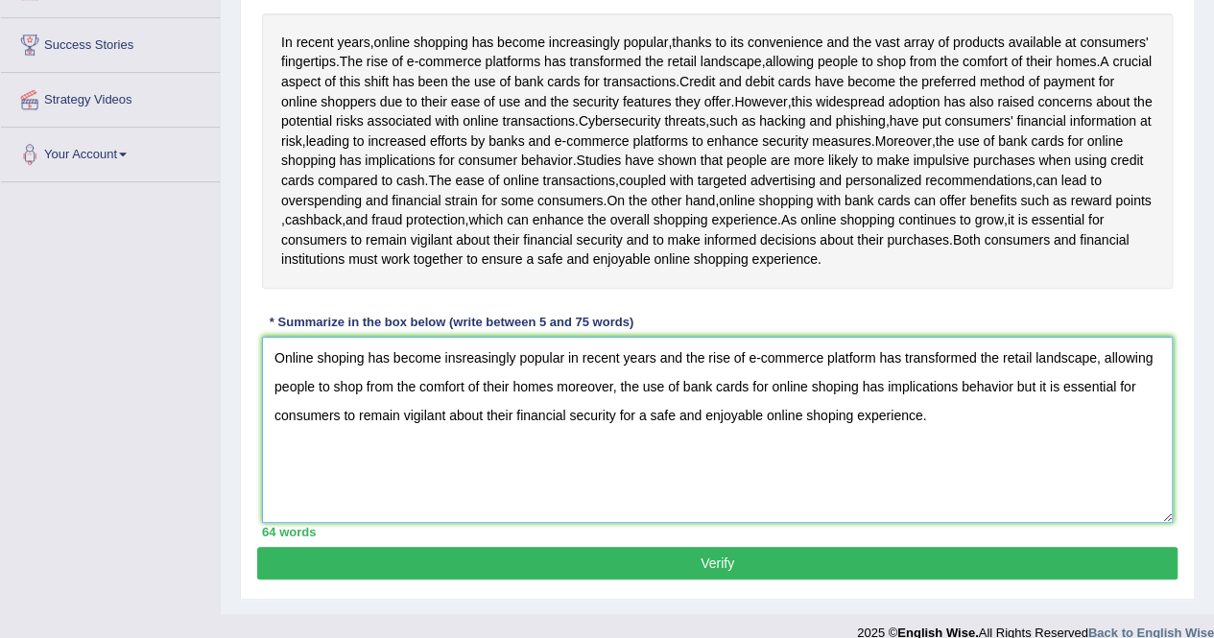
scroll to position [389, 0]
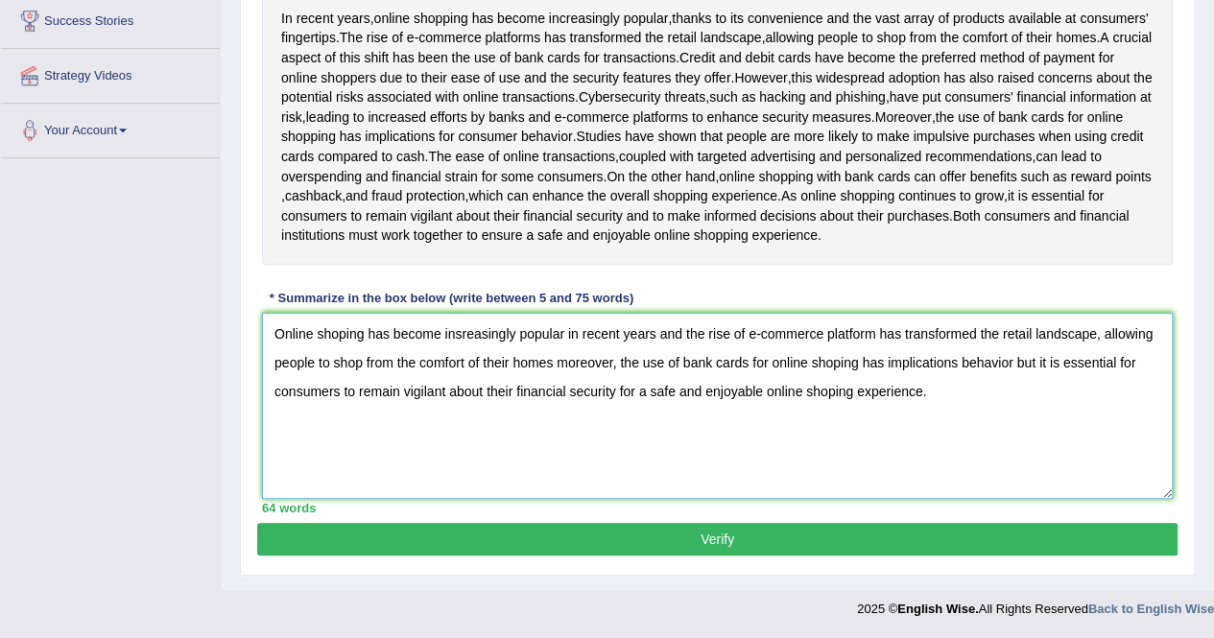
type textarea "Online shoping has become insreasingly popular in recent years and the rise of …"
click at [663, 540] on button "Verify" at bounding box center [717, 539] width 920 height 33
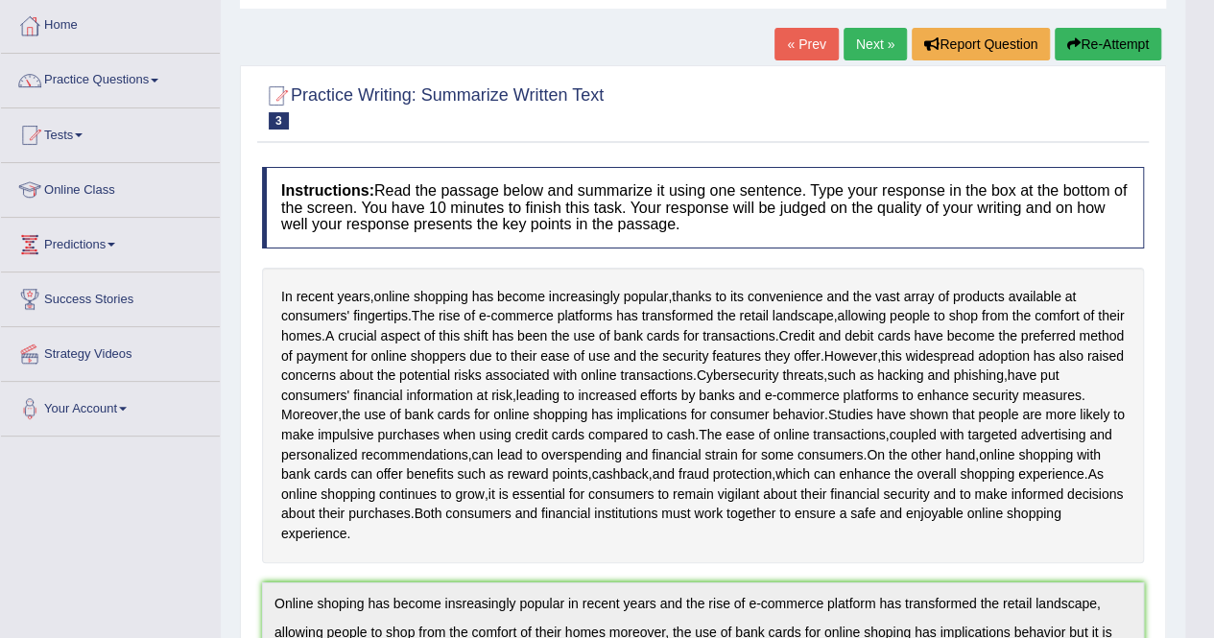
scroll to position [0, 0]
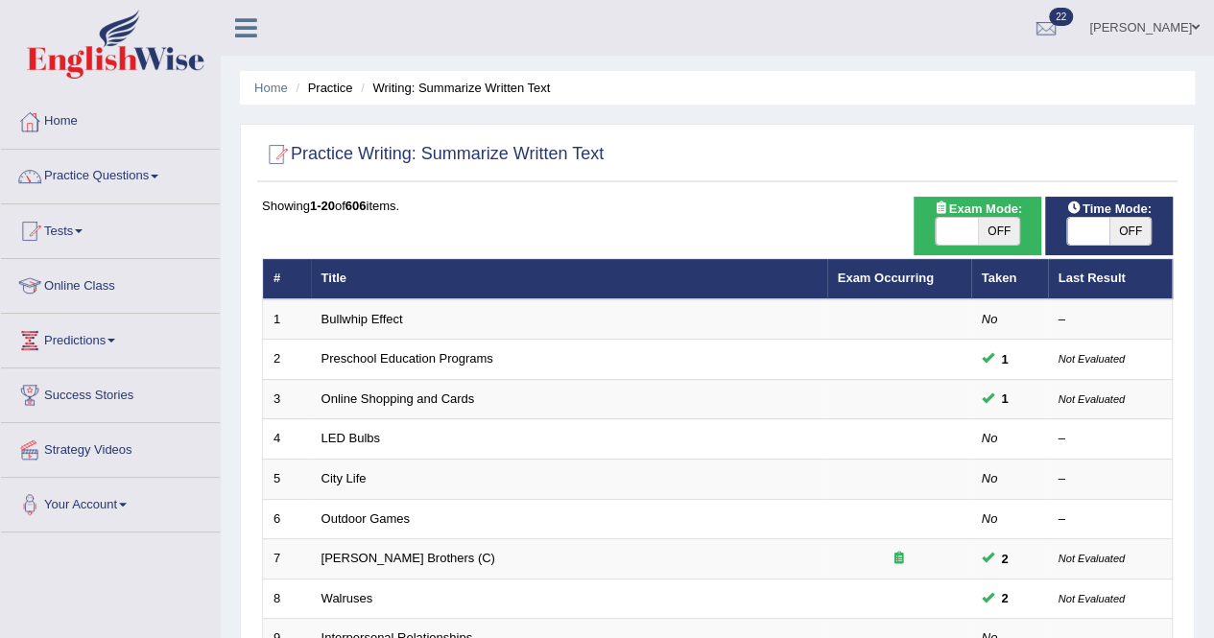
click at [87, 226] on link "Tests" at bounding box center [110, 228] width 219 height 48
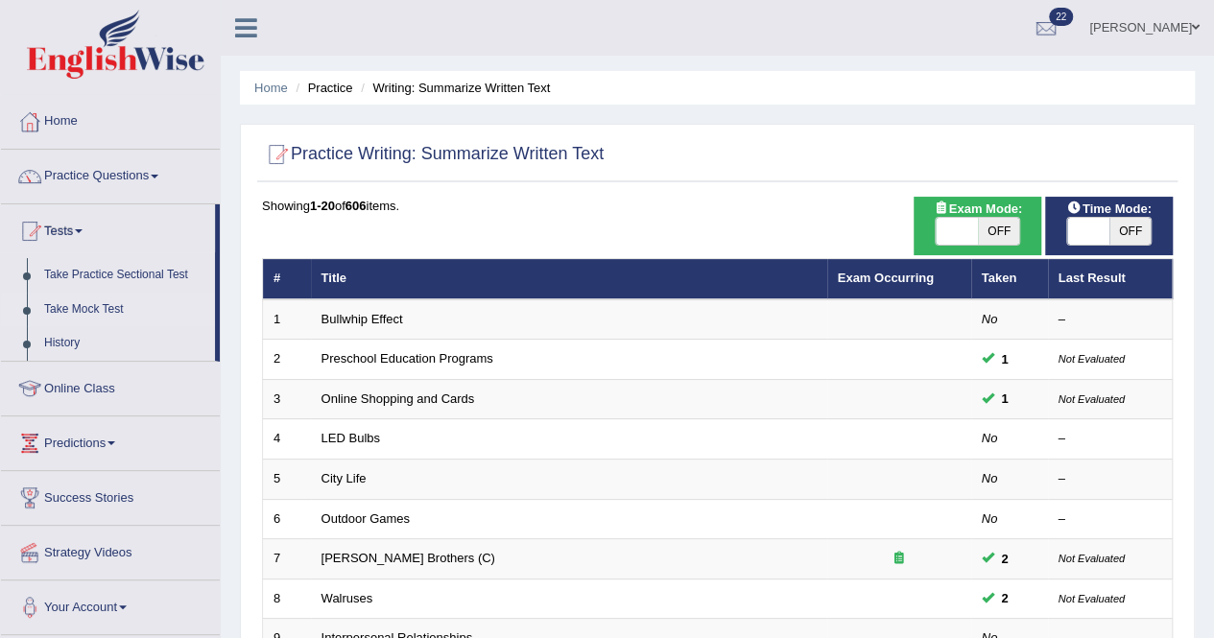
click at [71, 306] on link "Take Mock Test" at bounding box center [124, 310] width 179 height 35
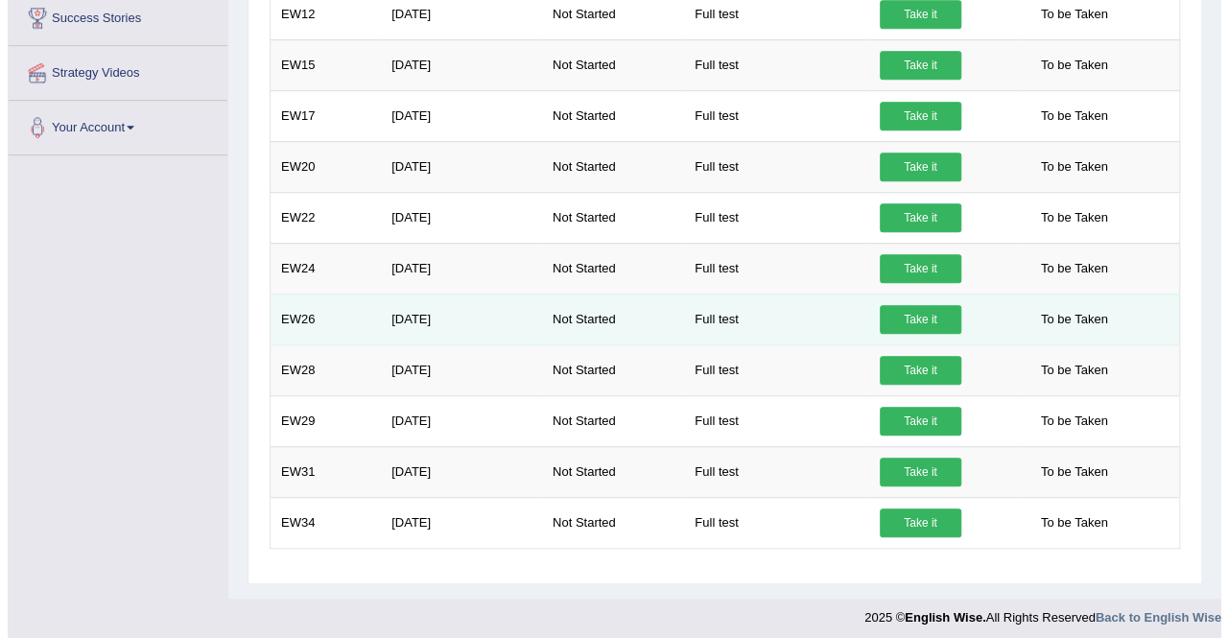
scroll to position [482, 0]
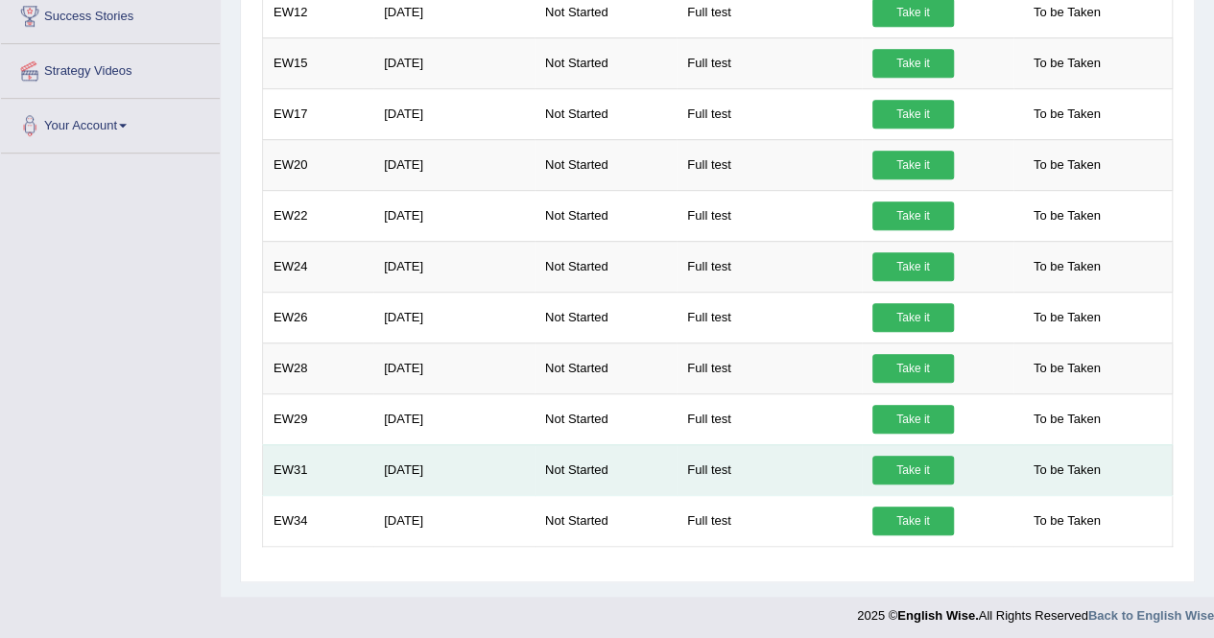
click at [912, 465] on link "Take it" at bounding box center [913, 470] width 82 height 29
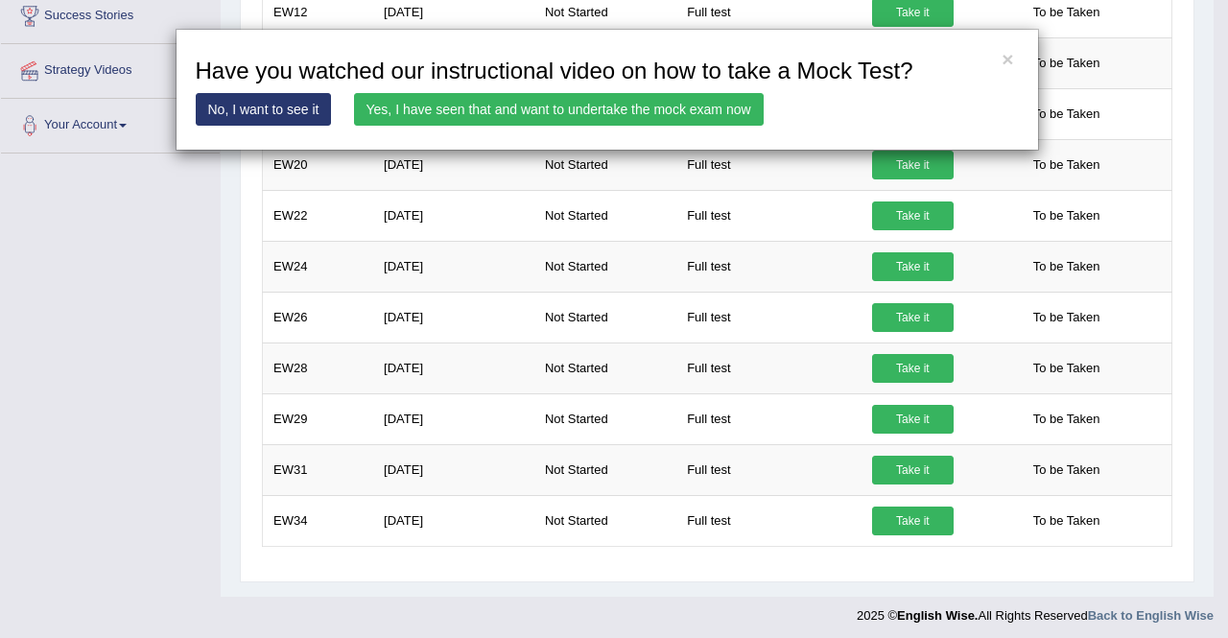
click at [579, 106] on link "Yes, I have seen that and want to undertake the mock exam now" at bounding box center [559, 109] width 410 height 33
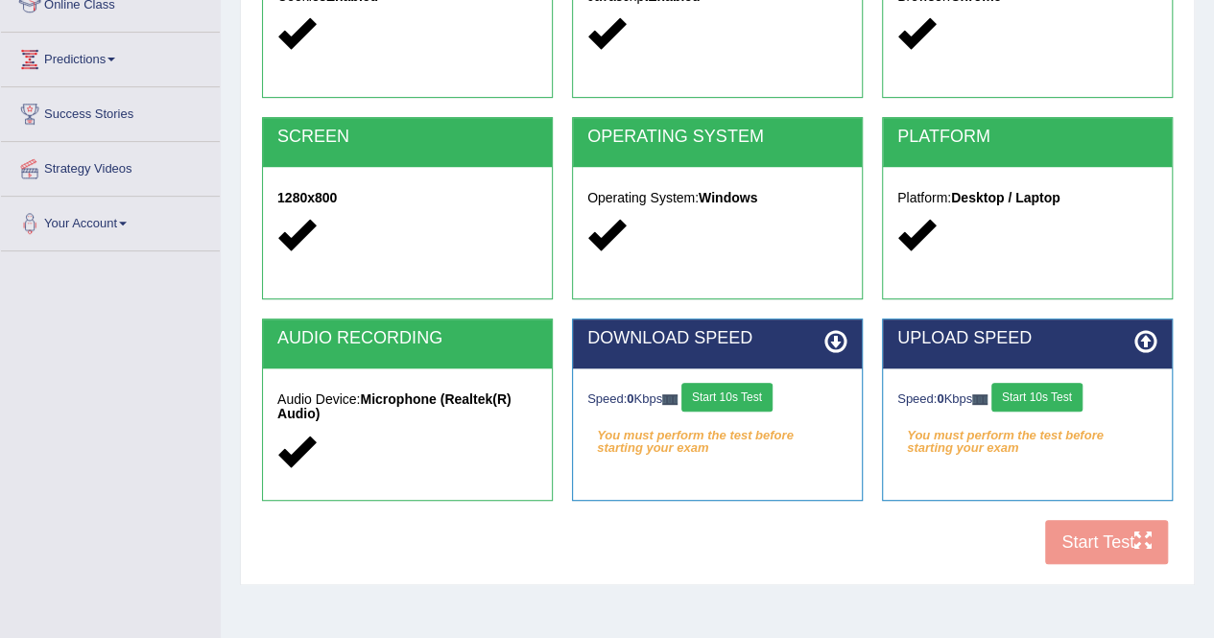
scroll to position [288, 0]
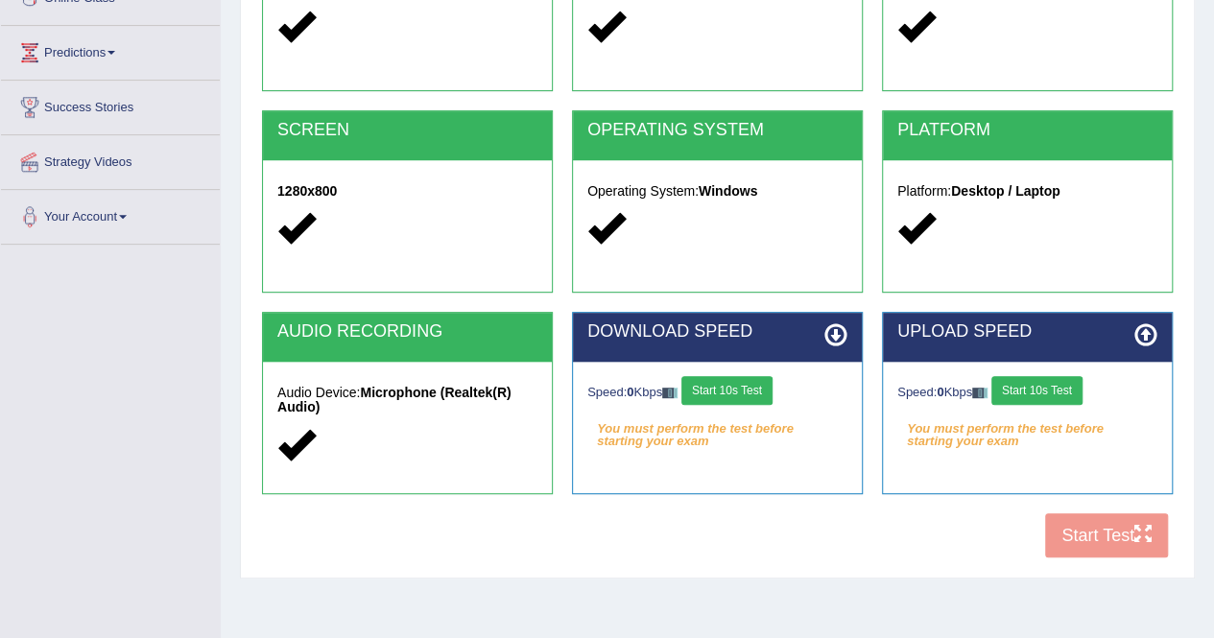
click at [732, 387] on button "Start 10s Test" at bounding box center [726, 390] width 91 height 29
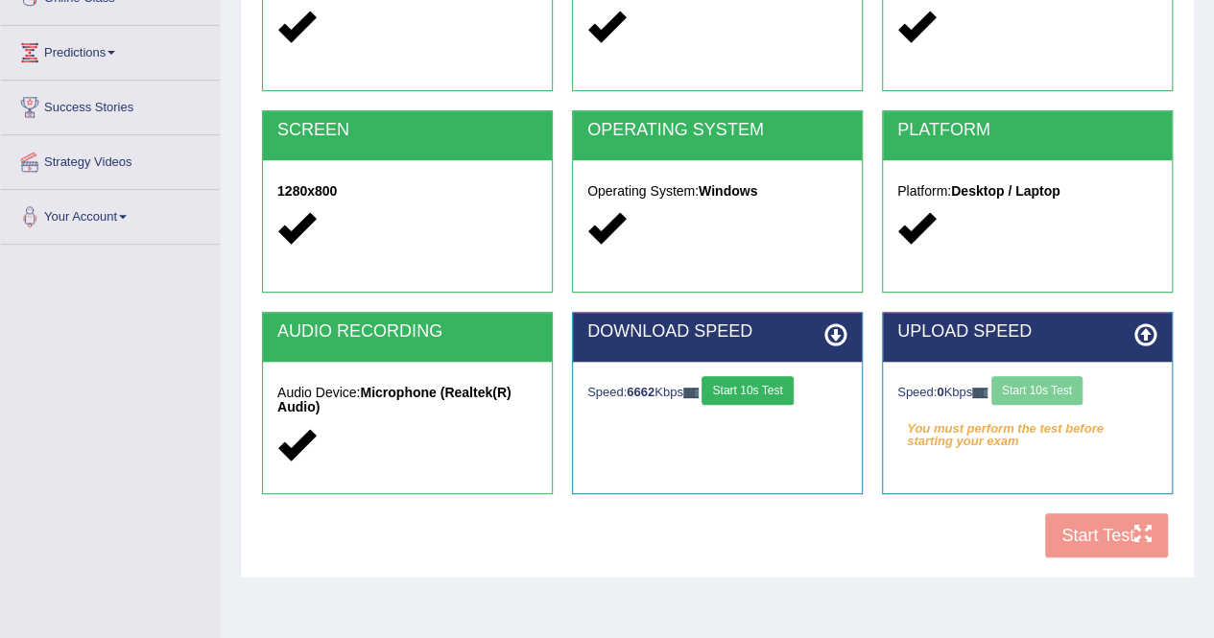
click at [1048, 389] on button "Start 10s Test" at bounding box center [1036, 390] width 91 height 29
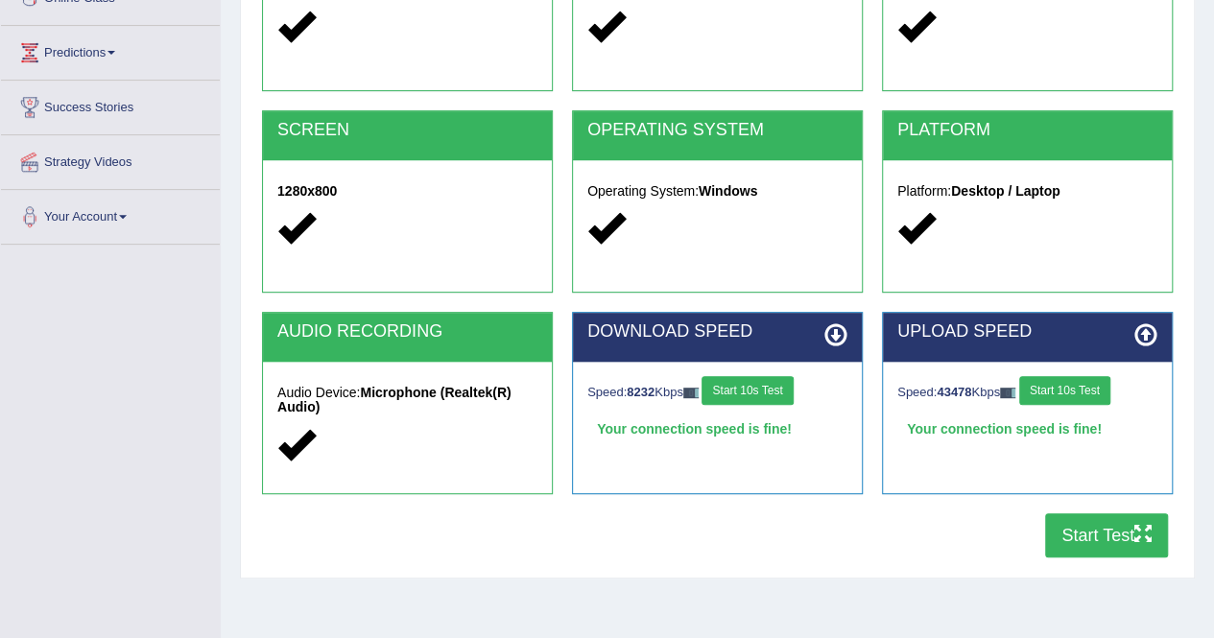
click at [1092, 540] on button "Start Test" at bounding box center [1106, 535] width 123 height 44
